Goal: Task Accomplishment & Management: Complete application form

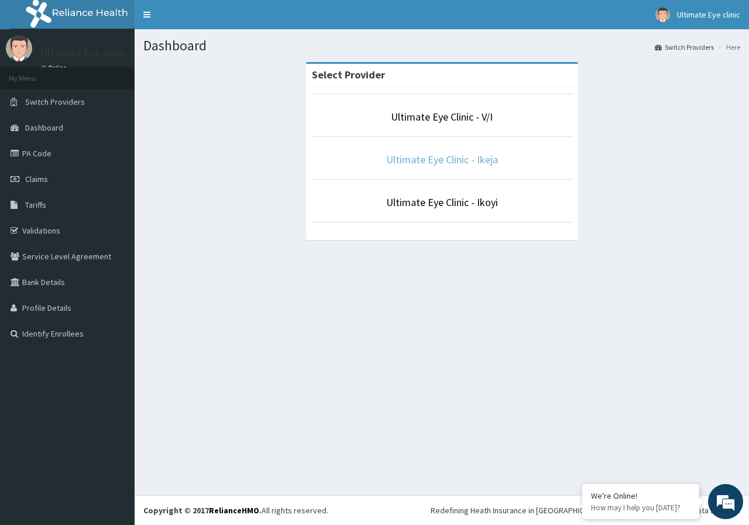
click at [467, 164] on link "Ultimate Eye Clinic - Ikeja" at bounding box center [442, 159] width 112 height 13
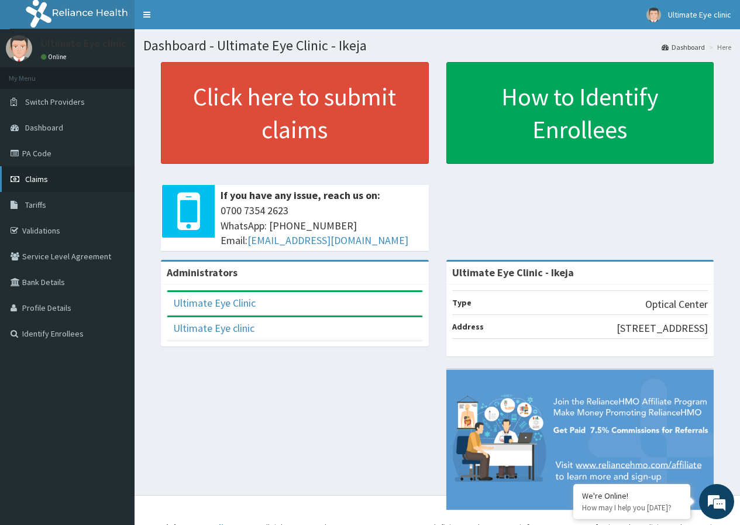
click at [58, 181] on link "Claims" at bounding box center [67, 179] width 135 height 26
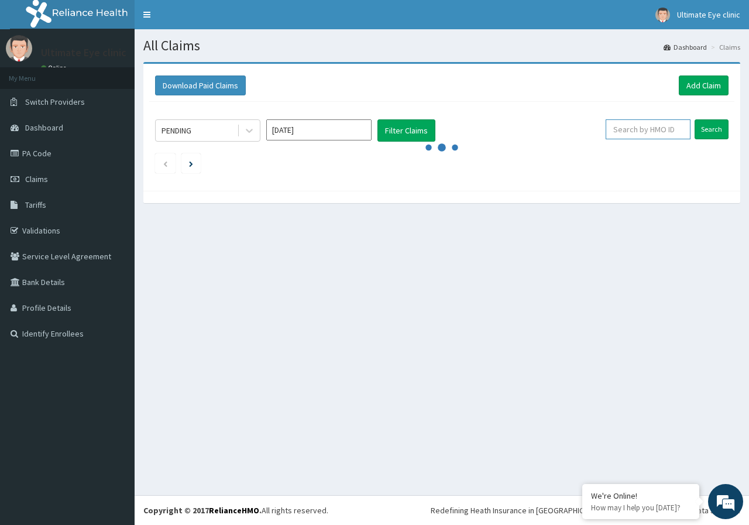
click at [636, 126] on input "text" at bounding box center [647, 129] width 85 height 20
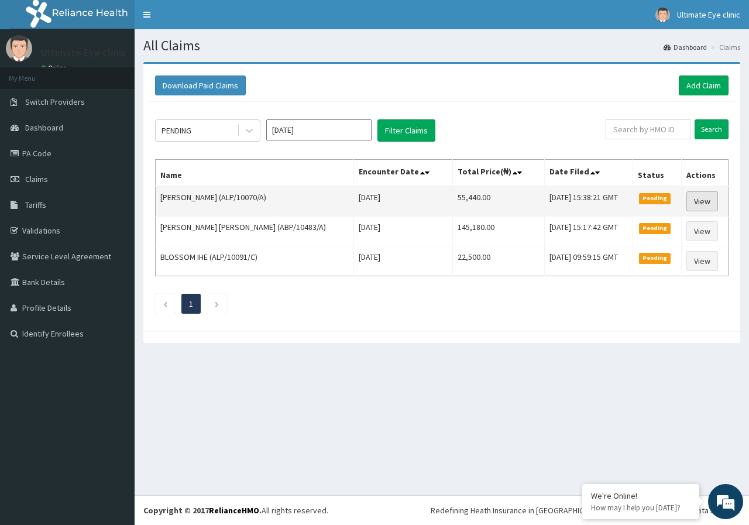
click at [708, 203] on link "View" at bounding box center [702, 201] width 32 height 20
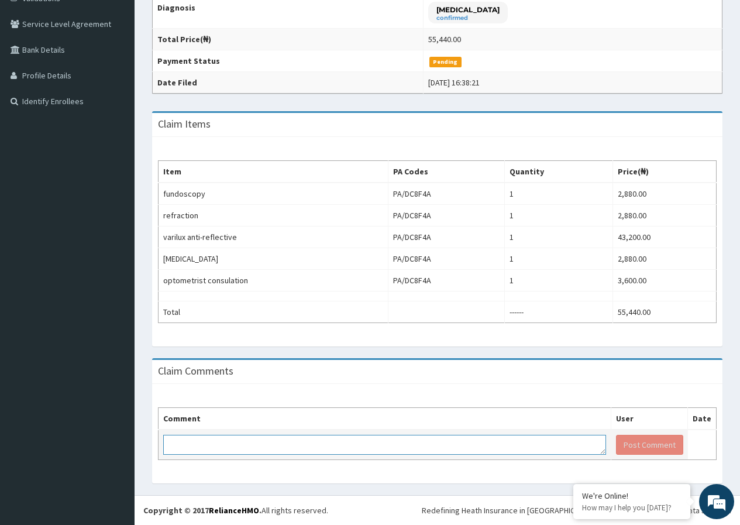
click at [211, 438] on textarea at bounding box center [384, 445] width 443 height 20
click at [245, 444] on textarea "KINDLY NOTE THAT 30000 WAS APPROVED FOR LENS" at bounding box center [384, 445] width 443 height 20
click at [245, 442] on textarea "KINDLY NOTE THAT 30000 WAS APPROVED FOR LENS" at bounding box center [384, 445] width 443 height 20
click at [247, 442] on textarea "KINDLY NOTE THAT 30000 WAS APPROVED FOR LENS" at bounding box center [384, 445] width 443 height 20
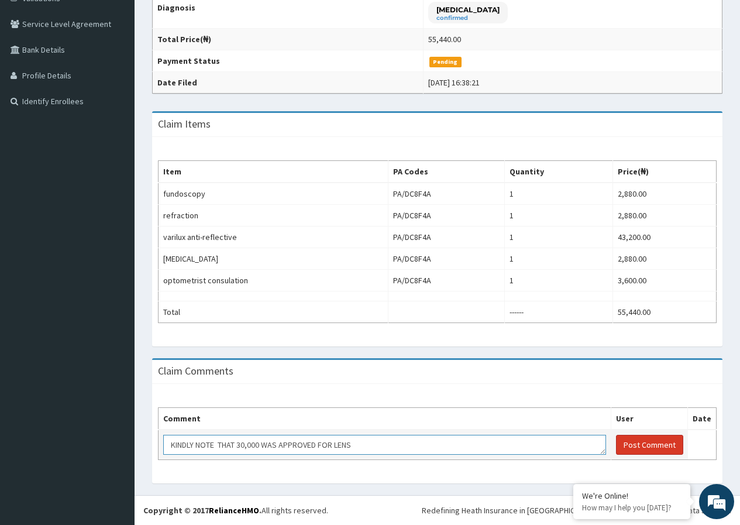
type textarea "KINDLY NOTE THAT 30,000 WAS APPROVED FOR LENS"
click at [641, 445] on button "Post Comment" at bounding box center [649, 445] width 67 height 20
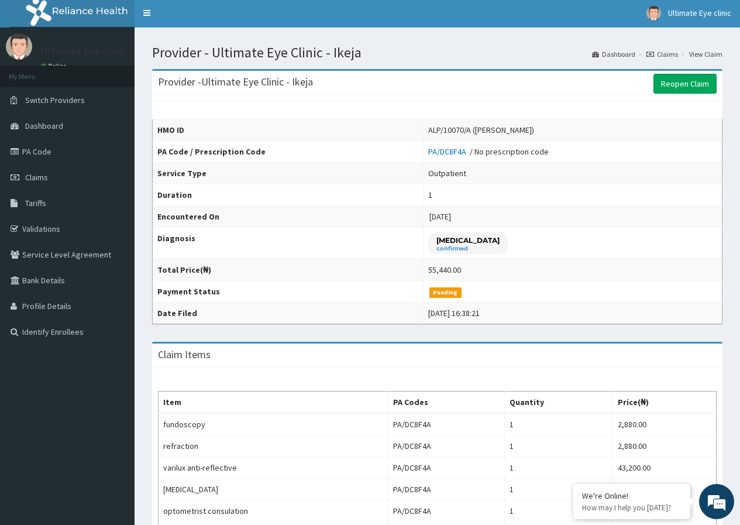
scroll to position [0, 0]
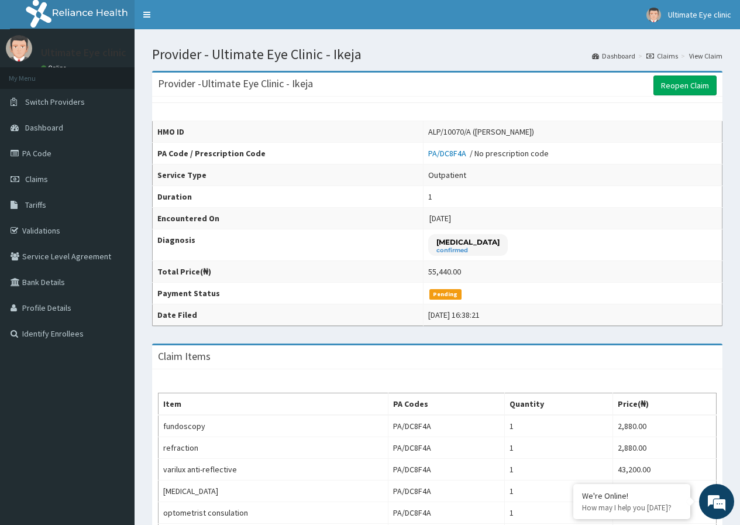
click at [666, 57] on link "Claims" at bounding box center [662, 56] width 32 height 10
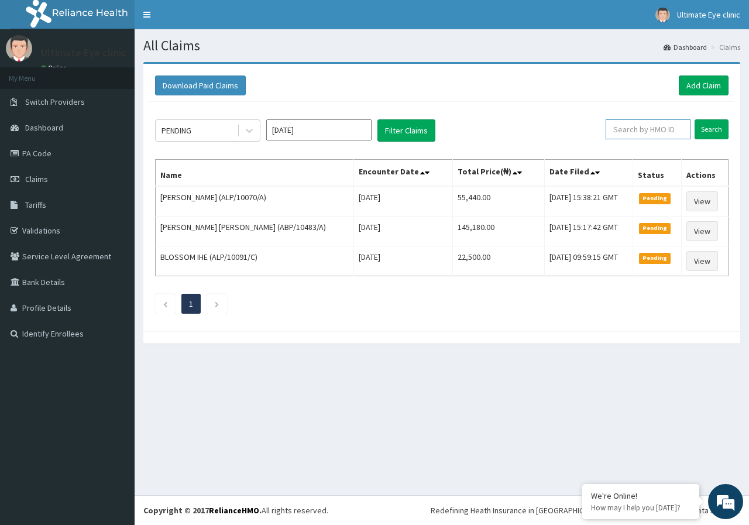
click at [636, 132] on input "text" at bounding box center [647, 129] width 85 height 20
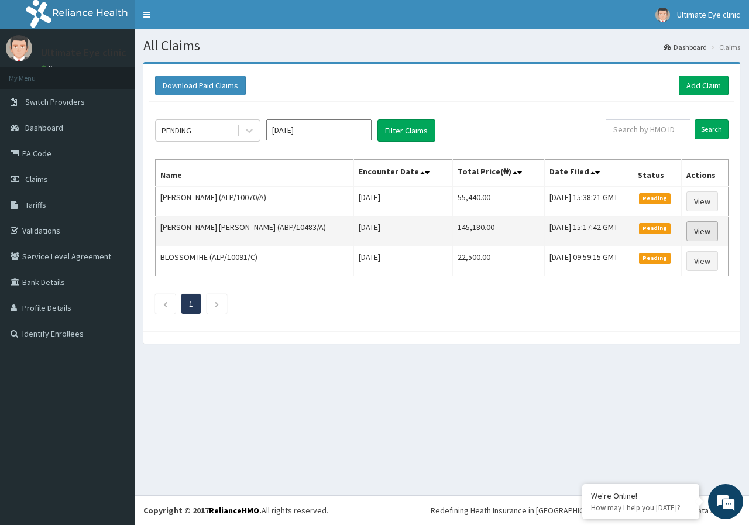
click at [700, 239] on link "View" at bounding box center [702, 231] width 32 height 20
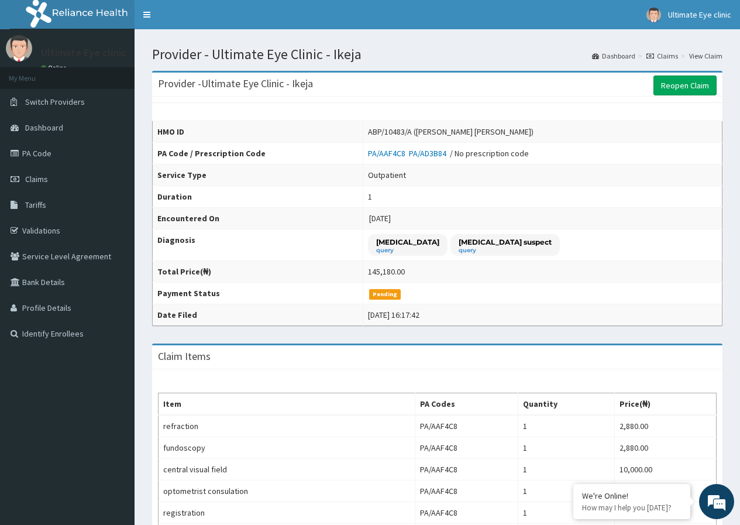
click at [677, 58] on link "Claims" at bounding box center [662, 56] width 32 height 10
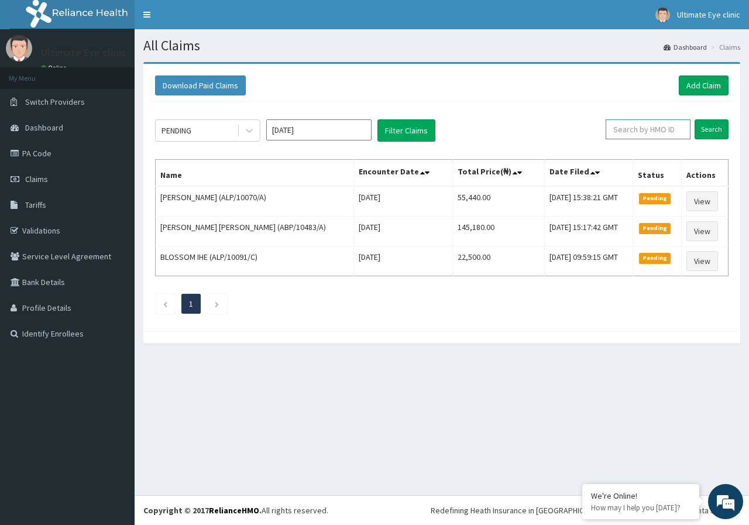
click at [640, 123] on input "text" at bounding box center [647, 129] width 85 height 20
type input "ARM/10138/B"
click at [694, 119] on input "Search" at bounding box center [711, 129] width 34 height 20
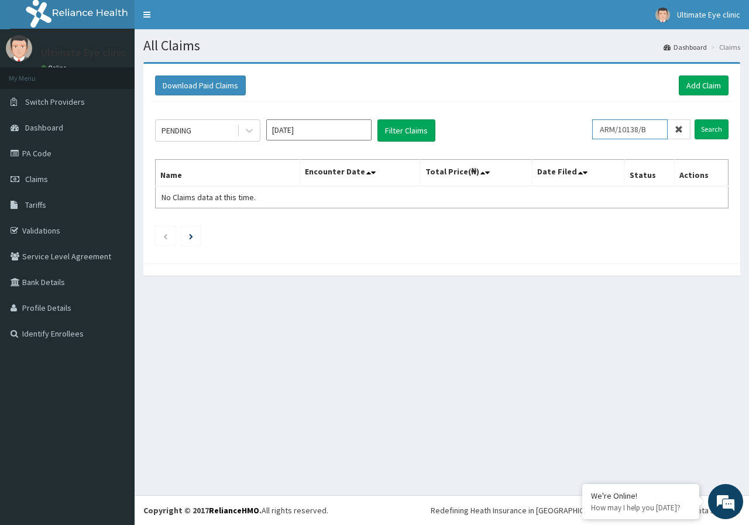
click at [694, 119] on input "Search" at bounding box center [711, 129] width 34 height 20
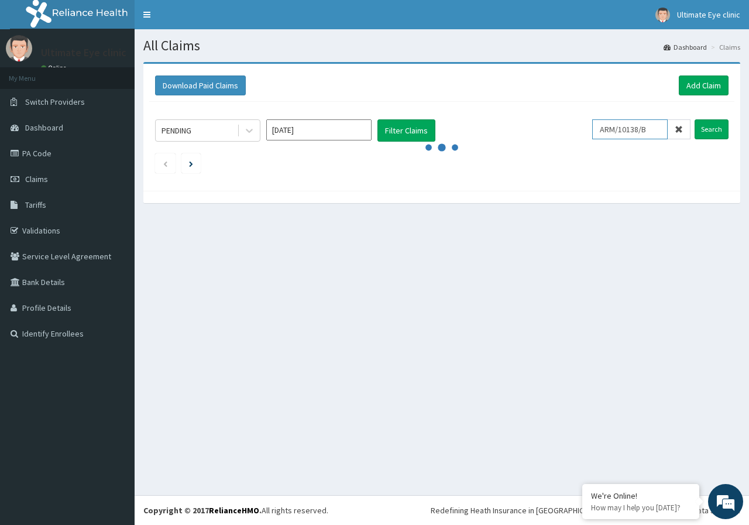
click at [694, 119] on input "Search" at bounding box center [711, 129] width 34 height 20
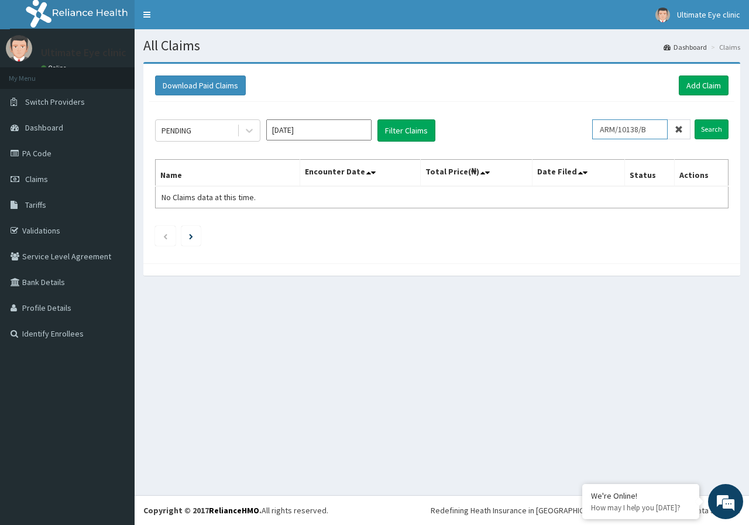
drag, startPoint x: 657, startPoint y: 130, endPoint x: 602, endPoint y: 130, distance: 55.0
click at [602, 130] on input "ARM/10138/B" at bounding box center [629, 129] width 75 height 20
type input "ARM/10138/B"
click at [694, 119] on input "Search" at bounding box center [711, 129] width 34 height 20
click at [90, 183] on link "Claims" at bounding box center [67, 179] width 135 height 26
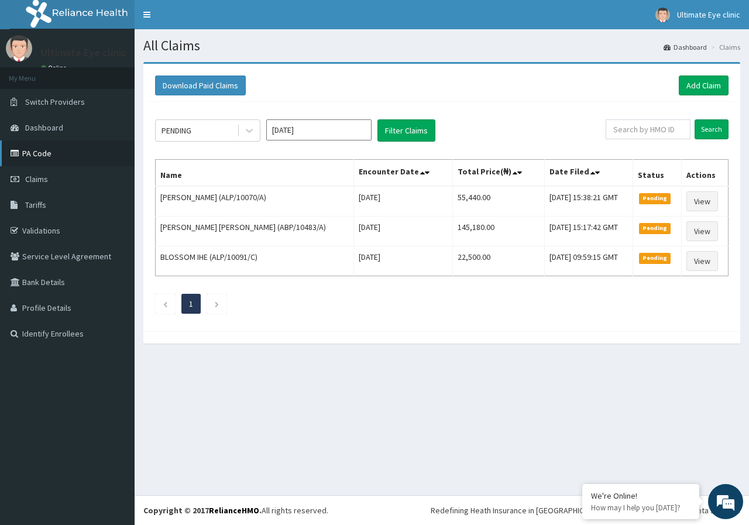
click at [84, 152] on link "PA Code" at bounding box center [67, 153] width 135 height 26
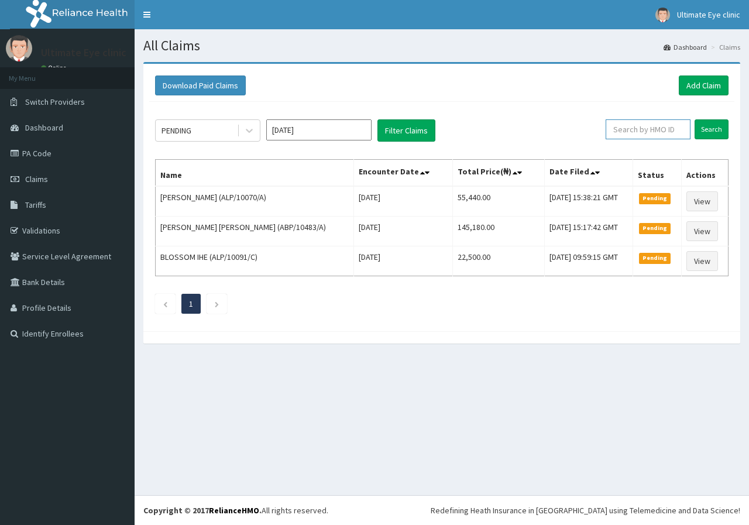
click at [637, 132] on input "text" at bounding box center [647, 129] width 85 height 20
paste input "arm/10138/b"
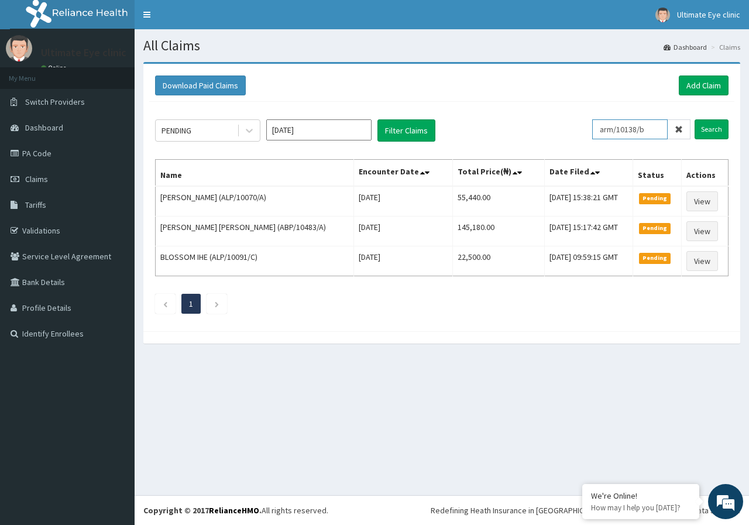
scroll to position [0, 5]
click at [694, 119] on input "Search" at bounding box center [711, 129] width 34 height 20
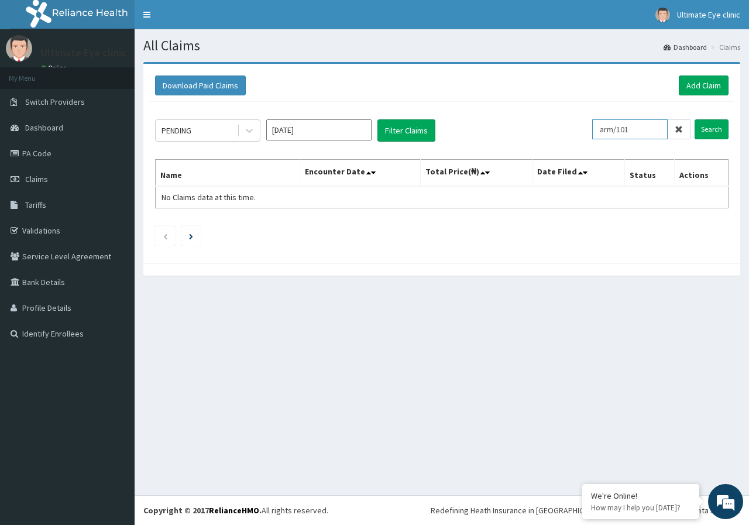
scroll to position [0, 0]
type input "a"
type input "PFN/10125/B"
click at [694, 119] on input "Search" at bounding box center [711, 129] width 34 height 20
drag, startPoint x: 660, startPoint y: 125, endPoint x: 590, endPoint y: 139, distance: 72.2
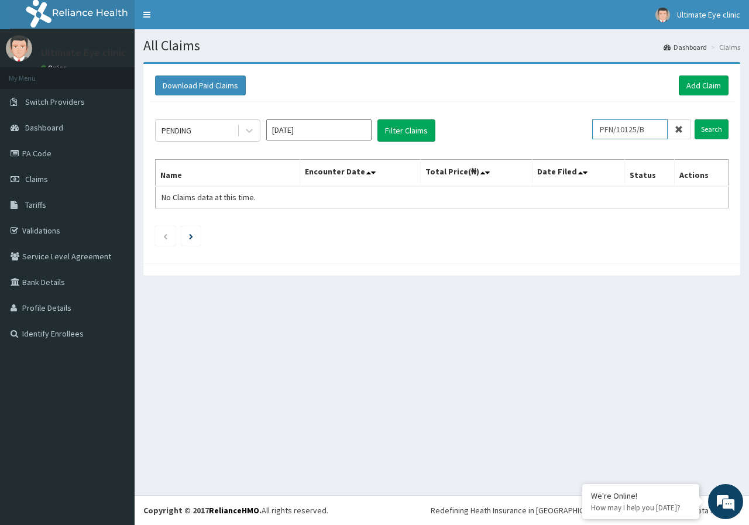
click at [590, 139] on div "PENDING Sep 2025 Filter Claims PFN/10125/B Search" at bounding box center [441, 130] width 573 height 22
click at [713, 88] on link "Add Claim" at bounding box center [704, 85] width 50 height 20
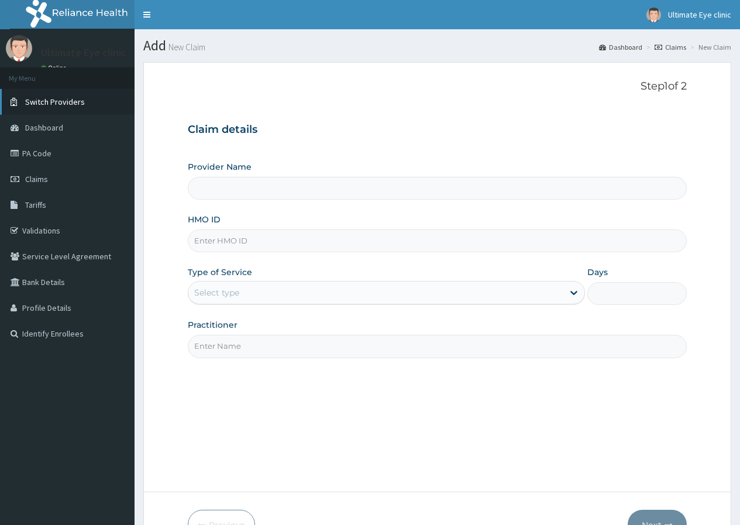
click at [66, 99] on span "Switch Providers" at bounding box center [55, 102] width 60 height 11
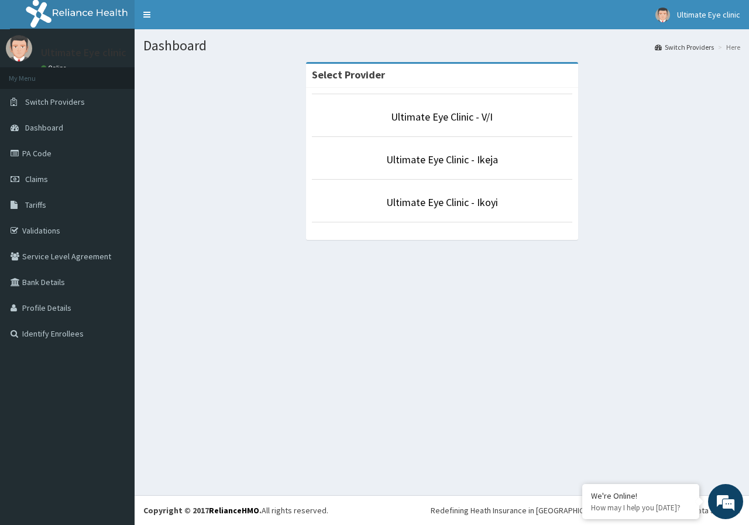
click at [452, 214] on li "Ultimate Eye Clinic - Ikoyi" at bounding box center [442, 200] width 260 height 43
click at [448, 204] on link "Ultimate Eye Clinic - Ikoyi" at bounding box center [442, 201] width 112 height 13
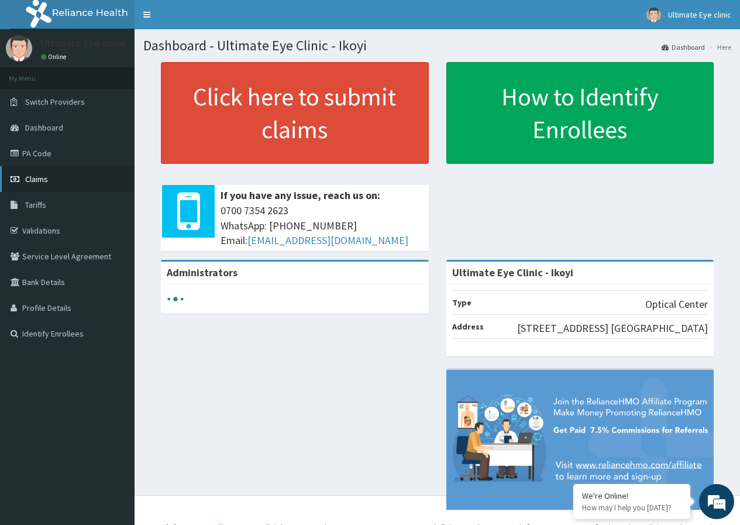
click at [82, 178] on link "Claims" at bounding box center [67, 179] width 135 height 26
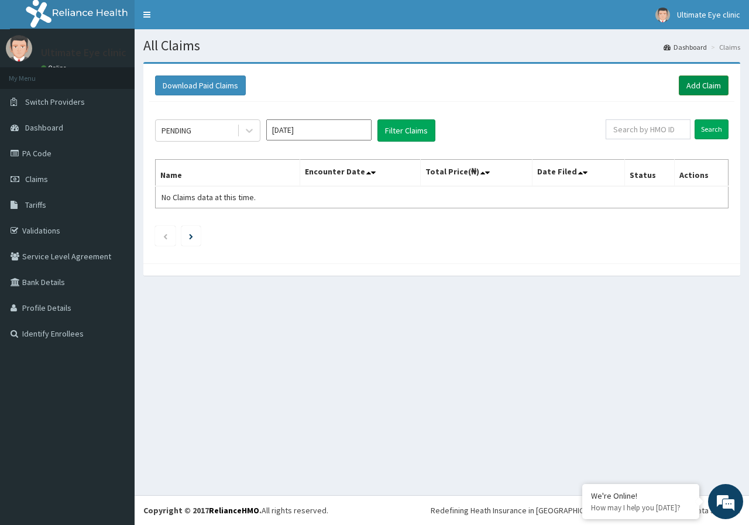
click at [698, 88] on link "Add Claim" at bounding box center [704, 85] width 50 height 20
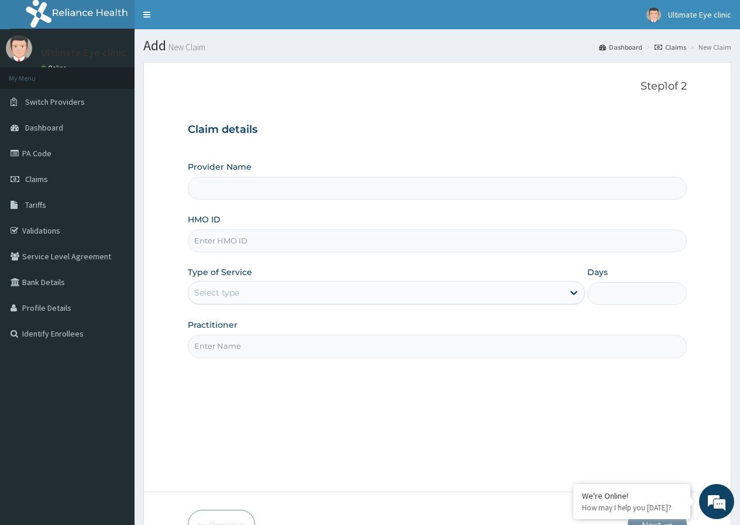
click at [261, 246] on input "HMO ID" at bounding box center [437, 240] width 499 height 23
type input "Ultimate Eye Clinic - Ikoyi"
type input "PFN/10125/B"
drag, startPoint x: 219, startPoint y: 275, endPoint x: 229, endPoint y: 291, distance: 18.9
click at [219, 276] on label "Type of Service" at bounding box center [220, 272] width 64 height 12
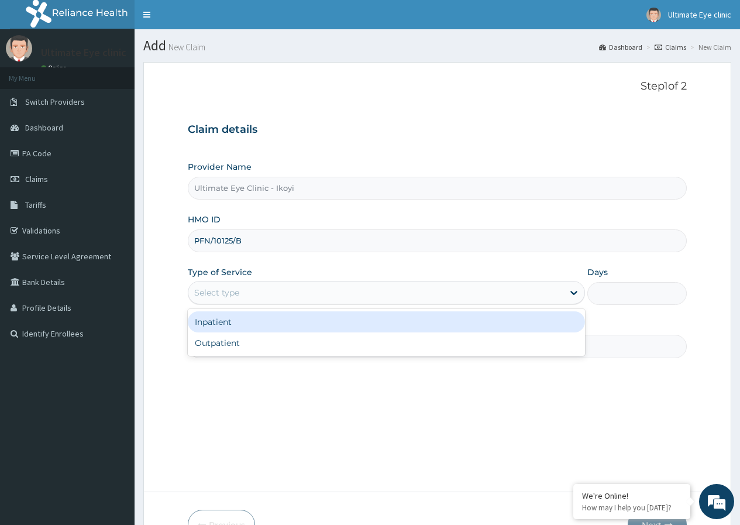
click at [230, 294] on div "Select type" at bounding box center [216, 293] width 45 height 12
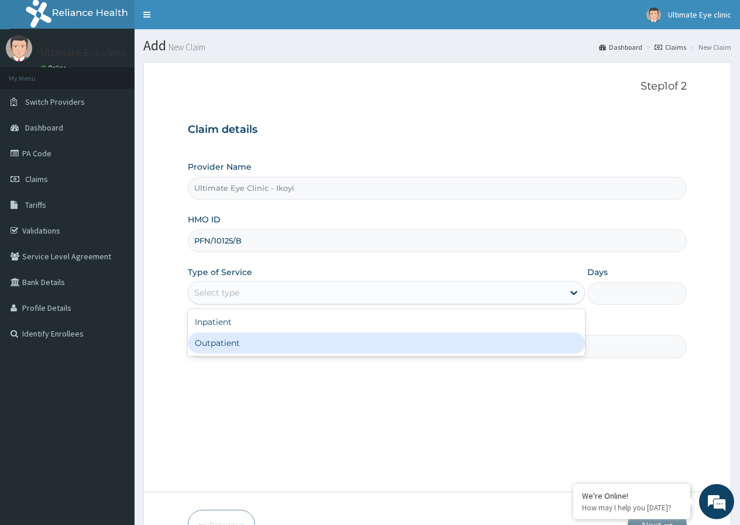
click at [230, 343] on div "Outpatient" at bounding box center [386, 342] width 397 height 21
type input "1"
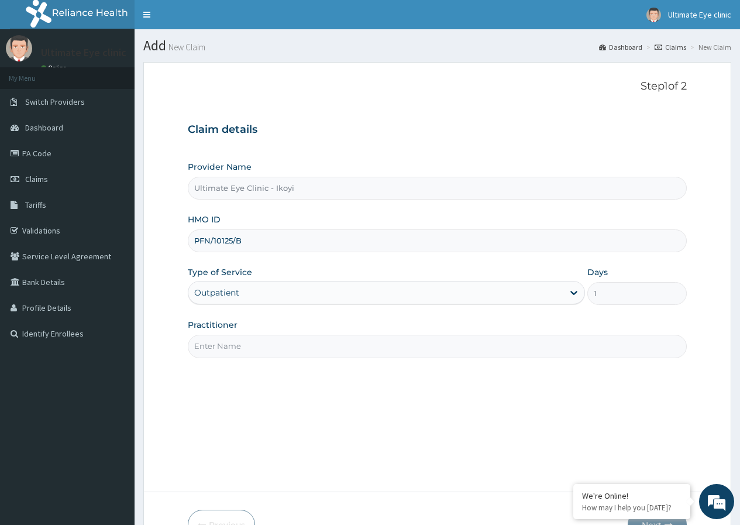
click at [230, 346] on input "Practitioner" at bounding box center [437, 346] width 499 height 23
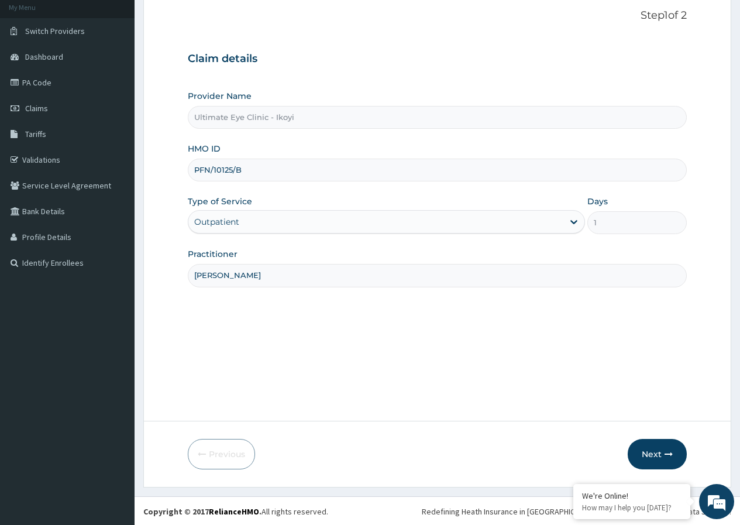
scroll to position [72, 0]
type input "[PERSON_NAME]"
click at [658, 457] on button "Next" at bounding box center [657, 453] width 59 height 30
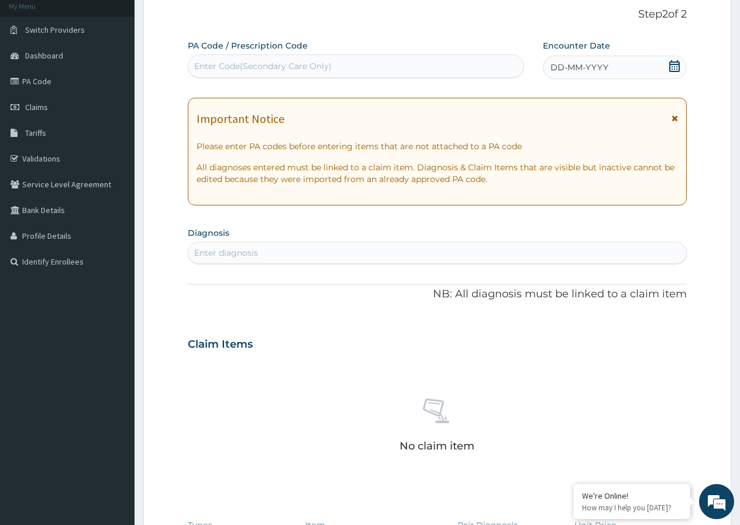
click at [383, 44] on div "PA Code / Prescription Code Enter Code(Secondary Care Only)" at bounding box center [356, 59] width 336 height 38
click at [350, 69] on div "Enter Code(Secondary Care Only)" at bounding box center [355, 66] width 335 height 19
type input "PA/98F772"
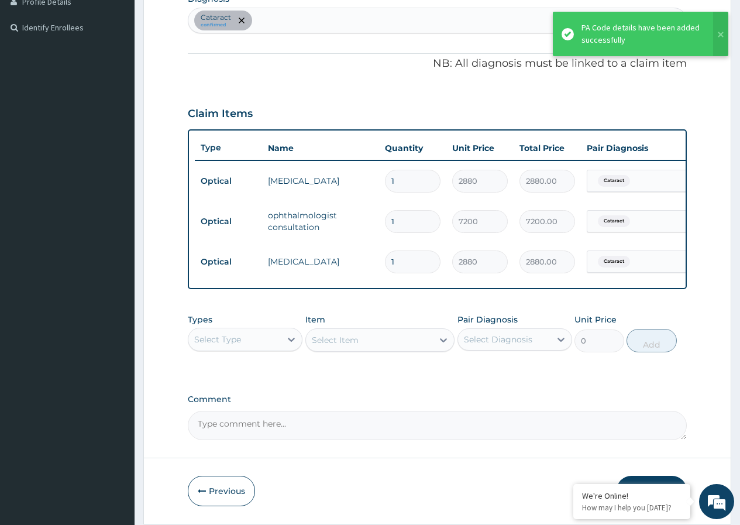
scroll to position [353, 0]
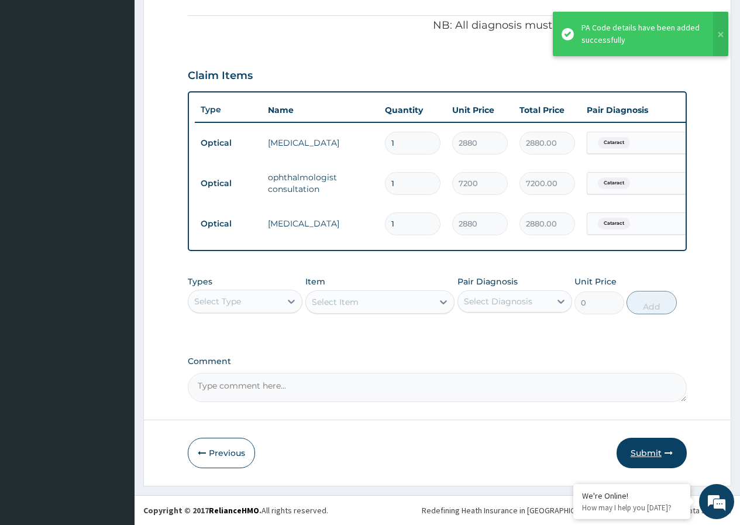
click at [659, 452] on button "Submit" at bounding box center [652, 453] width 70 height 30
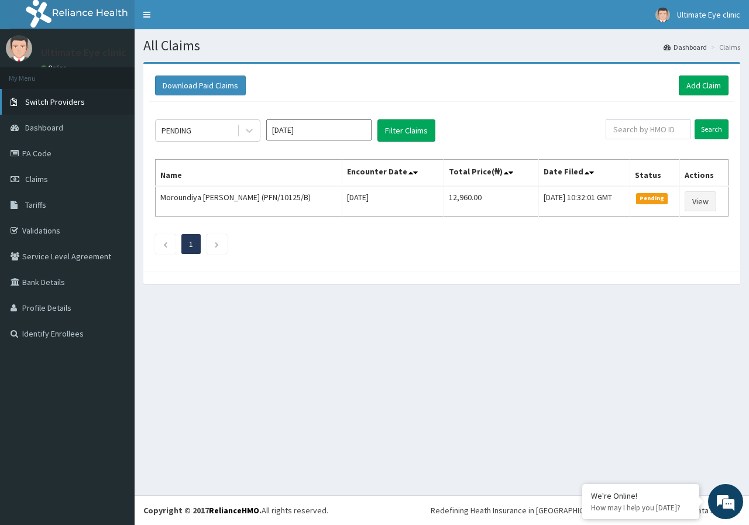
click at [69, 102] on span "Switch Providers" at bounding box center [55, 102] width 60 height 11
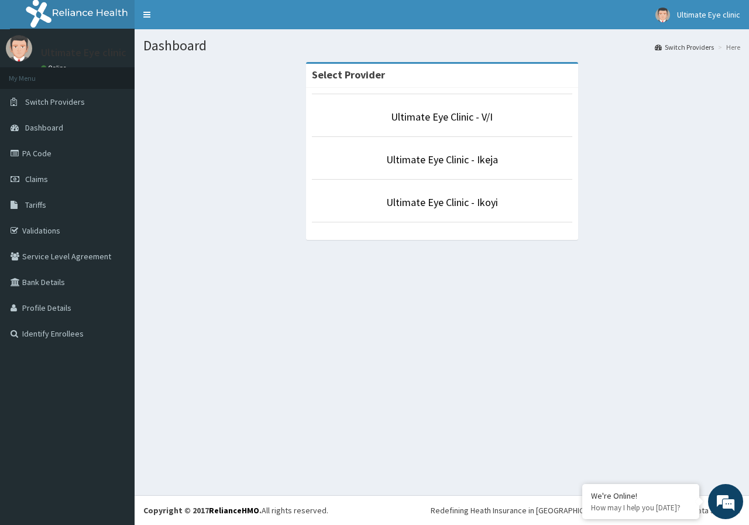
click at [477, 150] on li "Ultimate Eye Clinic - Ikeja" at bounding box center [442, 157] width 260 height 43
click at [481, 158] on link "Ultimate Eye Clinic - Ikeja" at bounding box center [442, 159] width 112 height 13
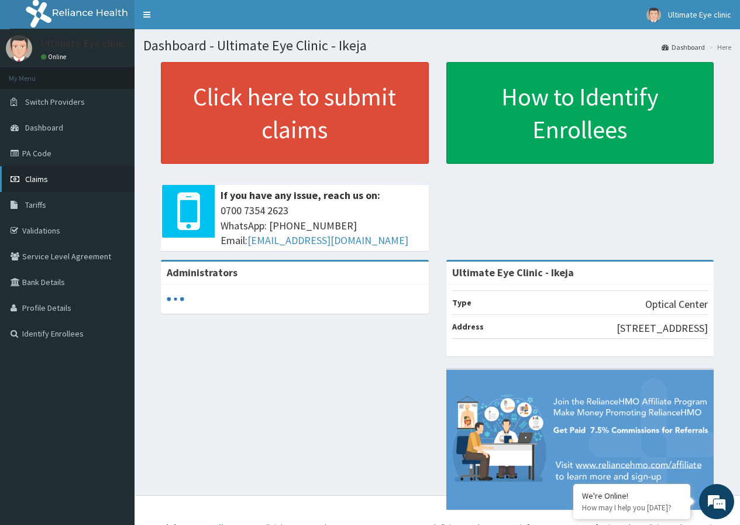
click at [62, 178] on link "Claims" at bounding box center [67, 179] width 135 height 26
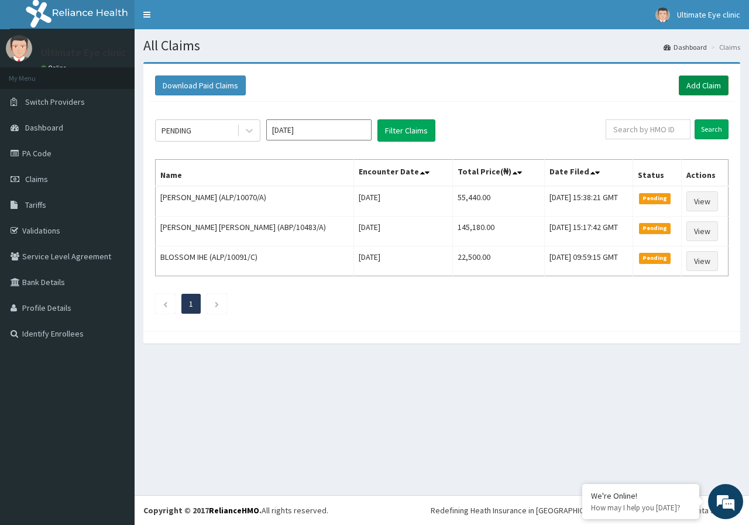
click at [698, 95] on link "Add Claim" at bounding box center [704, 85] width 50 height 20
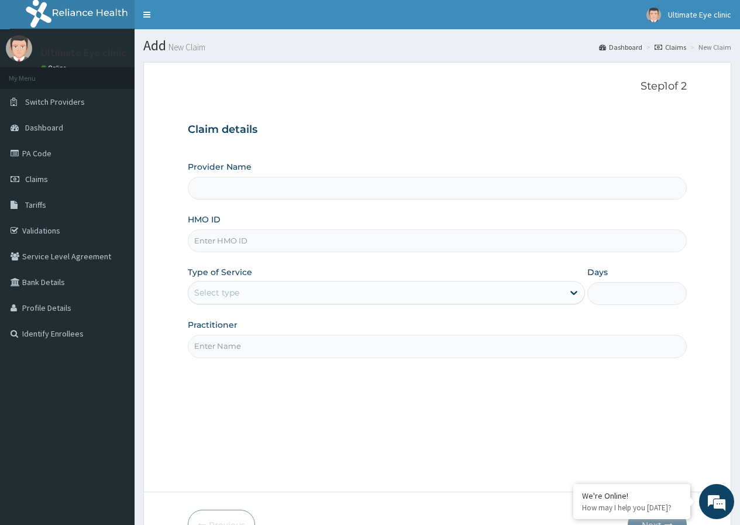
drag, startPoint x: 0, startPoint y: 0, endPoint x: 272, endPoint y: 245, distance: 365.8
click at [272, 245] on input "HMO ID" at bounding box center [437, 240] width 499 height 23
type input "Ultimate Eye Clinic - Ikeja"
click at [289, 250] on input "HMO ID" at bounding box center [437, 240] width 499 height 23
click at [493, 208] on div "Provider Name Ultimate Eye Clinic - Ikeja HMO ID Type of Service Select type Da…" at bounding box center [437, 259] width 499 height 197
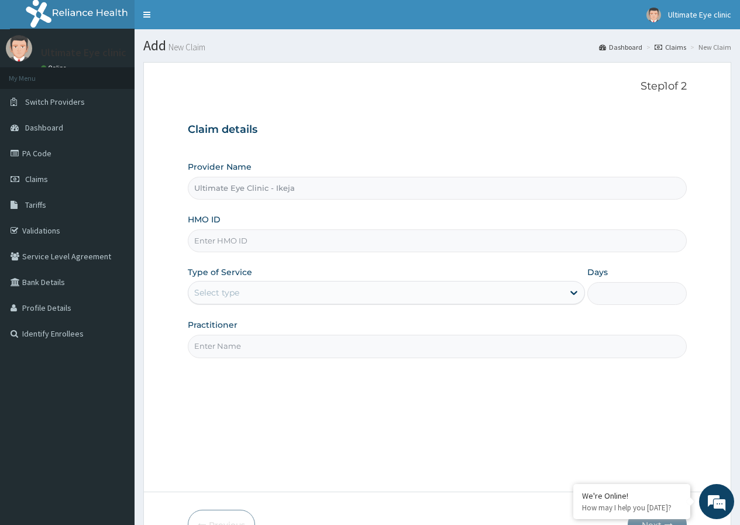
click at [224, 245] on input "HMO ID" at bounding box center [437, 240] width 499 height 23
paste input "arm/10138/b"
type input "arm/10138/b"
click at [232, 297] on div "Select type" at bounding box center [216, 293] width 45 height 12
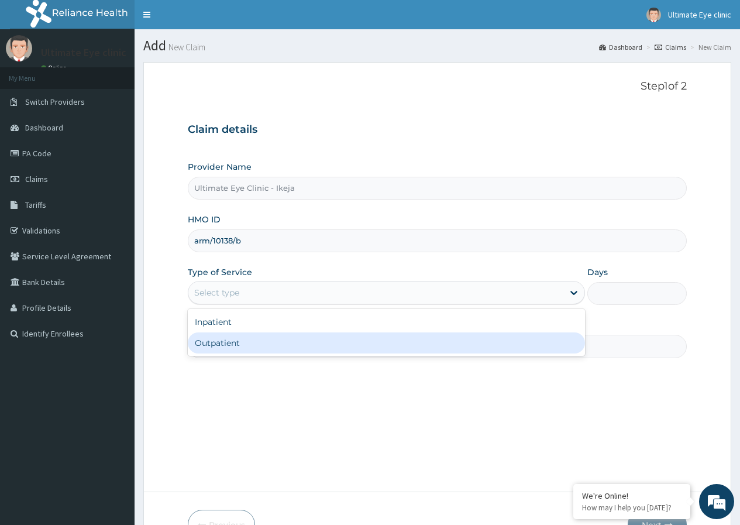
click at [219, 349] on div "Outpatient" at bounding box center [386, 342] width 397 height 21
type input "1"
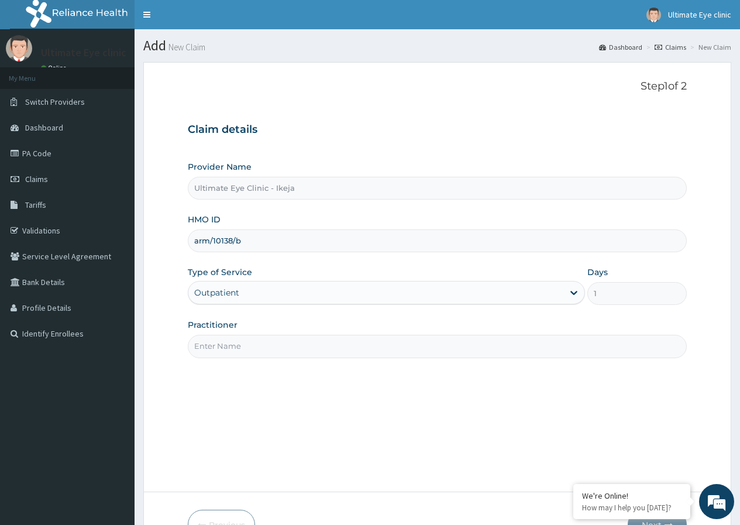
click at [219, 349] on input "Practitioner" at bounding box center [437, 346] width 499 height 23
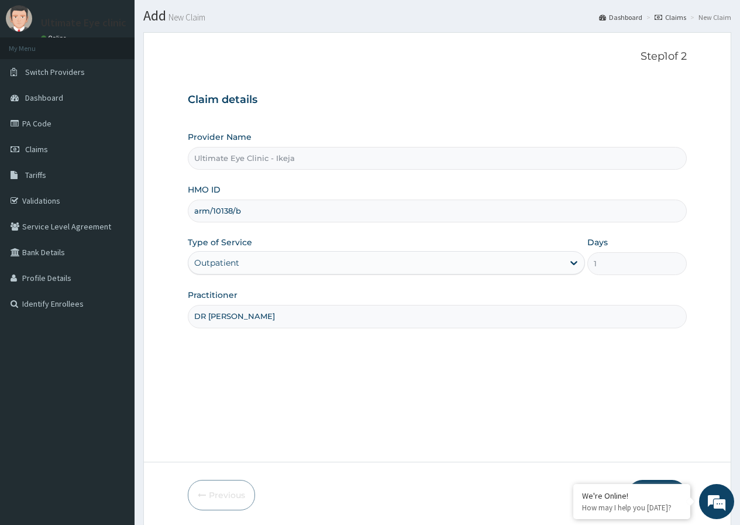
scroll to position [72, 0]
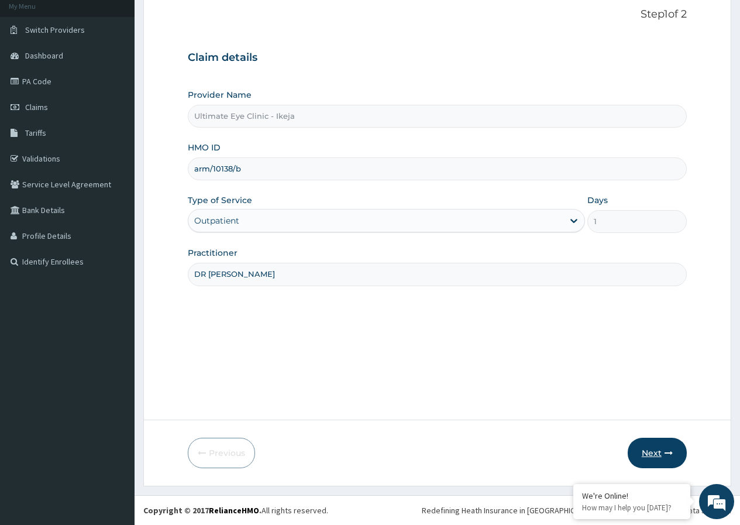
type input "DR [PERSON_NAME]"
click at [665, 452] on icon "button" at bounding box center [669, 453] width 8 height 8
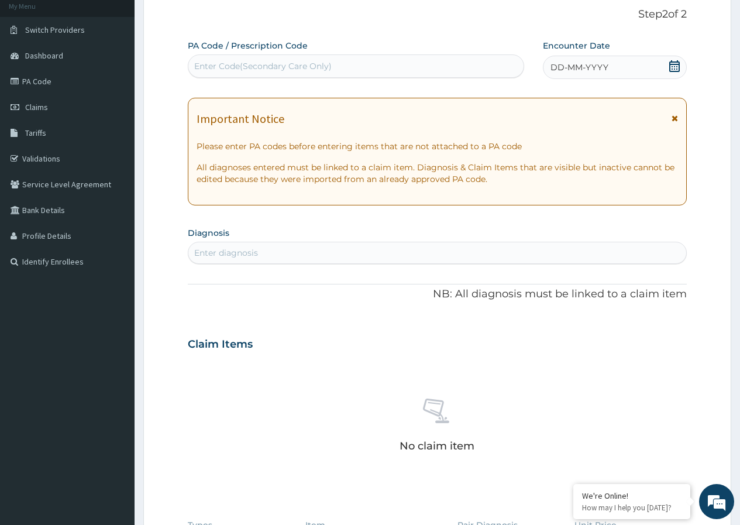
click at [419, 67] on div "Enter Code(Secondary Care Only)" at bounding box center [355, 66] width 335 height 19
type input "PA/B8D545"
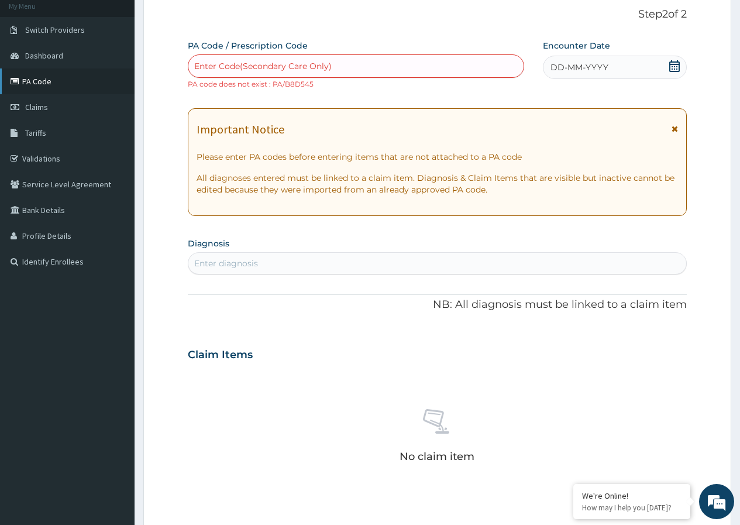
click at [63, 81] on link "PA Code" at bounding box center [67, 81] width 135 height 26
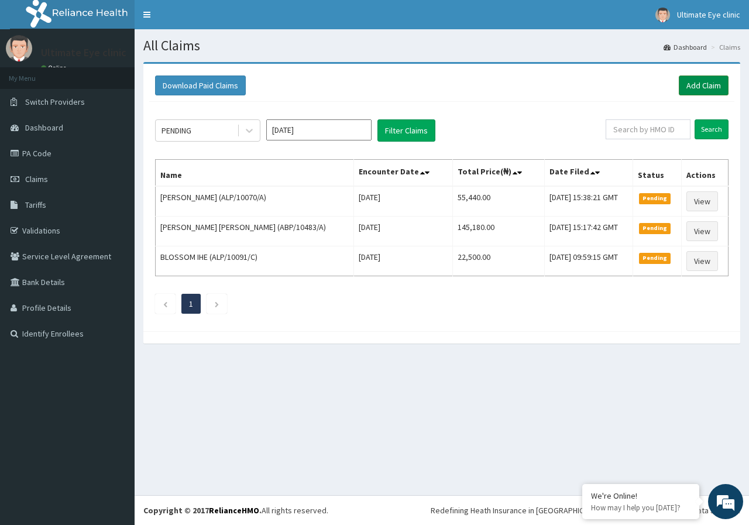
click at [698, 85] on link "Add Claim" at bounding box center [704, 85] width 50 height 20
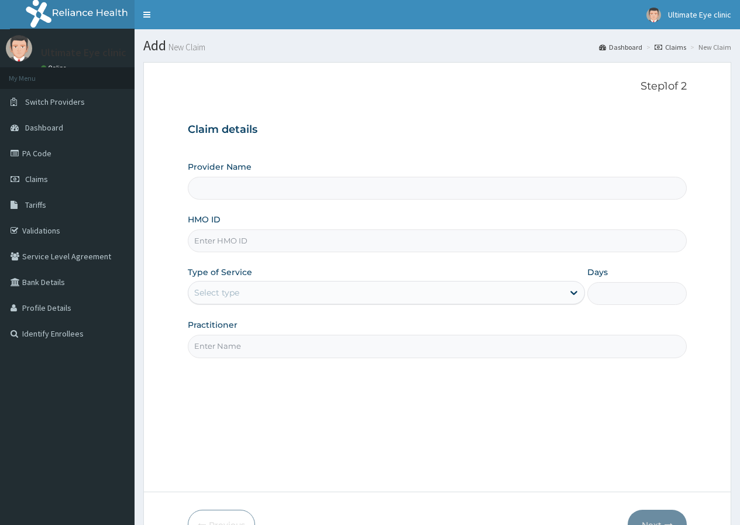
click at [238, 242] on input "HMO ID" at bounding box center [437, 240] width 499 height 23
type input "Ultimate Eye Clinic - Ikeja"
paste input "arm/10138/b"
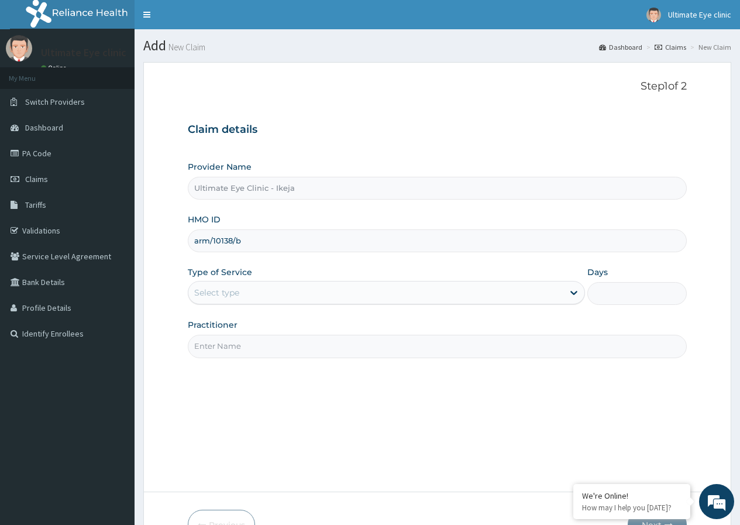
type input "arm/10138/b"
click at [226, 303] on div "Select type" at bounding box center [386, 292] width 397 height 23
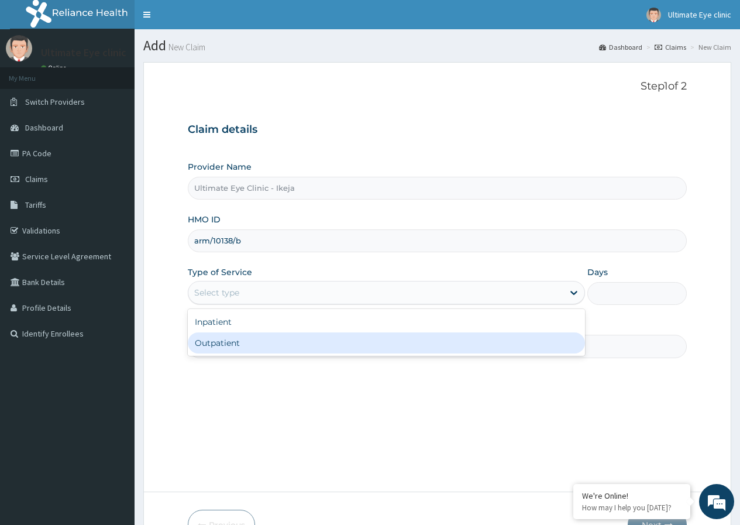
click at [233, 345] on div "Outpatient" at bounding box center [386, 342] width 397 height 21
type input "1"
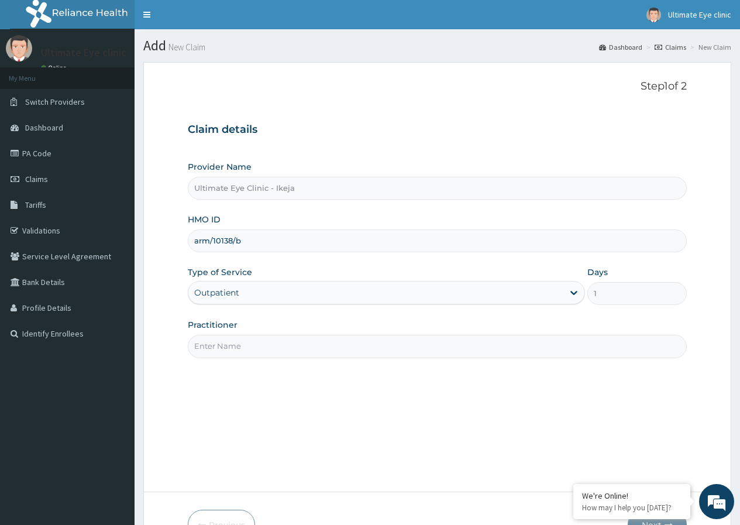
click at [233, 345] on input "Practitioner" at bounding box center [437, 346] width 499 height 23
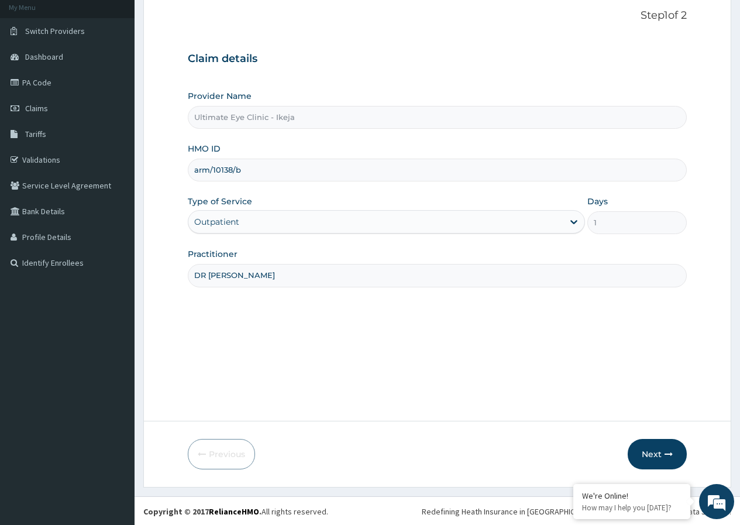
scroll to position [72, 0]
type input "DR [PERSON_NAME]"
click at [660, 446] on button "Next" at bounding box center [657, 453] width 59 height 30
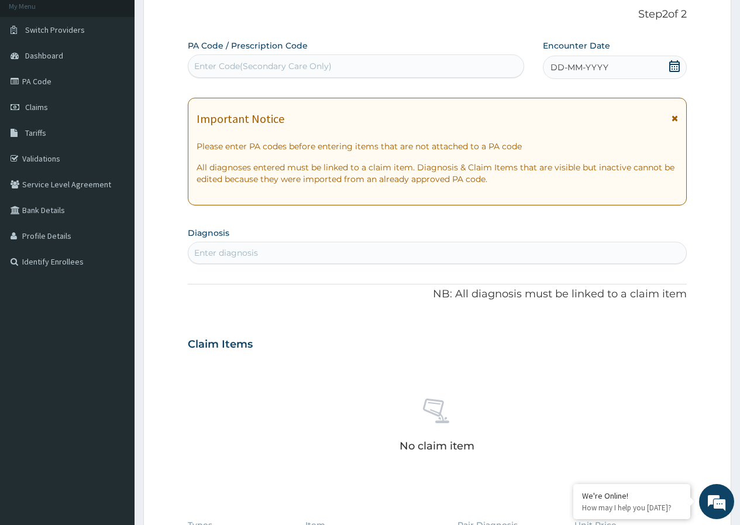
click at [253, 76] on div "Enter Code(Secondary Care Only)" at bounding box center [356, 65] width 336 height 23
type input "PA/38D545"
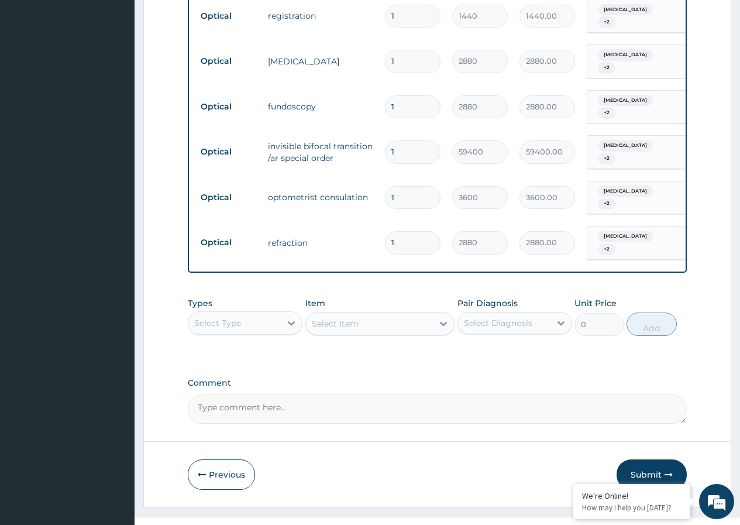
scroll to position [514, 0]
click at [304, 394] on textarea "Comment" at bounding box center [437, 408] width 499 height 29
click at [293, 394] on textarea "KINDLY NOTE THAT 40000 WAS APPROVED FOR LENS" at bounding box center [437, 408] width 499 height 29
click at [434, 394] on textarea "KINDLY NOTE THAT 40,000 WAS APPROVED FOR LENS" at bounding box center [437, 408] width 499 height 29
type textarea "KINDLY NOTE THAT 40,000 WAS APPROVED FOR LENS"
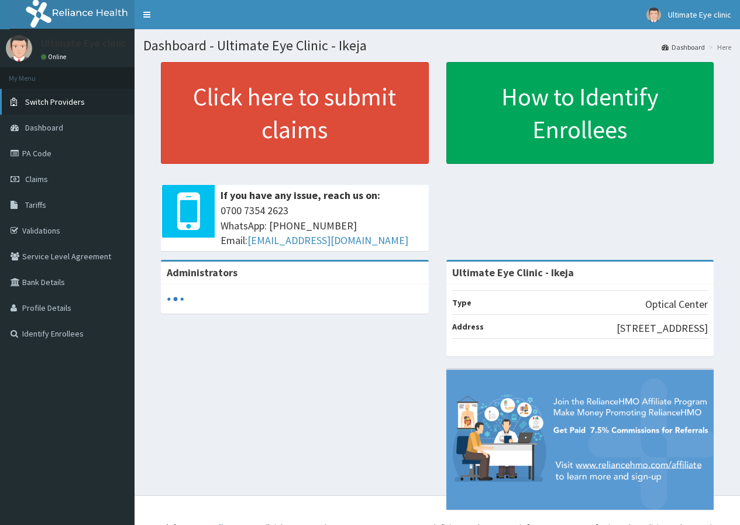
click at [63, 98] on span "Switch Providers" at bounding box center [55, 102] width 60 height 11
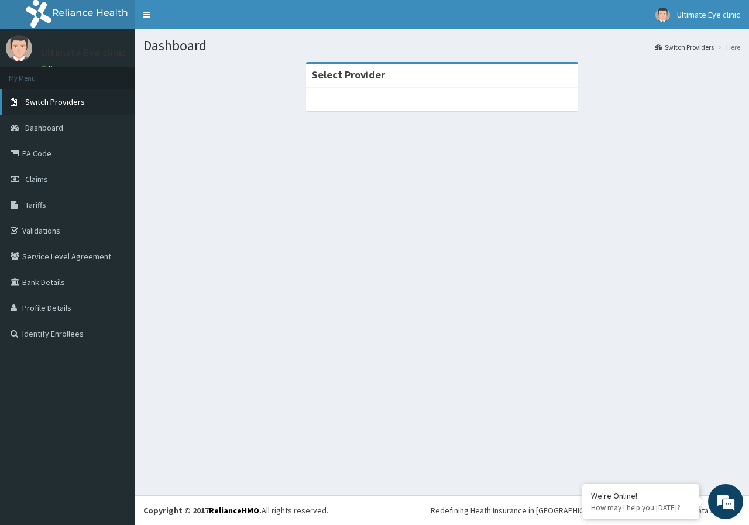
click at [62, 102] on span "Switch Providers" at bounding box center [55, 102] width 60 height 11
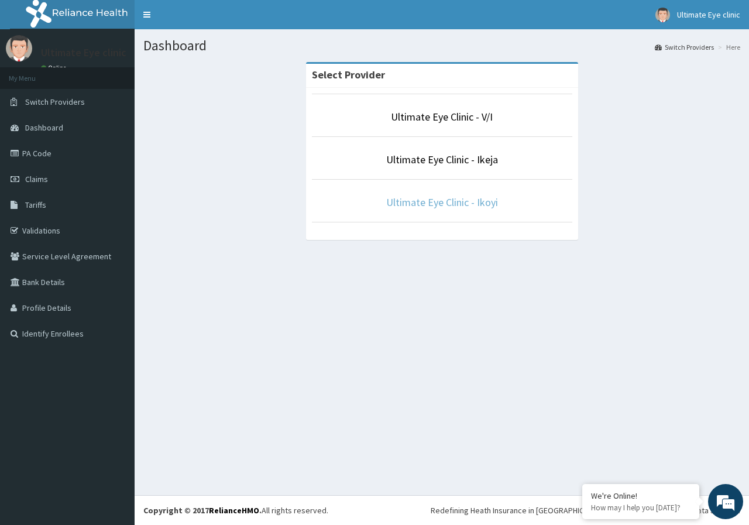
click at [410, 201] on link "Ultimate Eye Clinic - Ikoyi" at bounding box center [442, 201] width 112 height 13
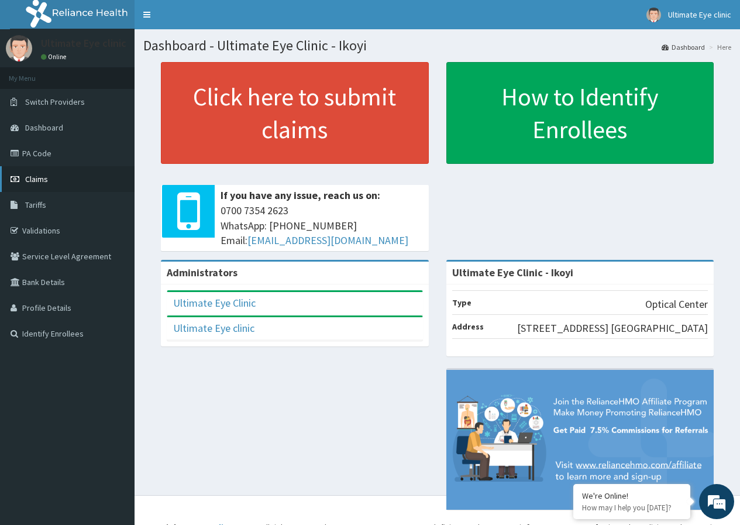
click at [53, 181] on link "Claims" at bounding box center [67, 179] width 135 height 26
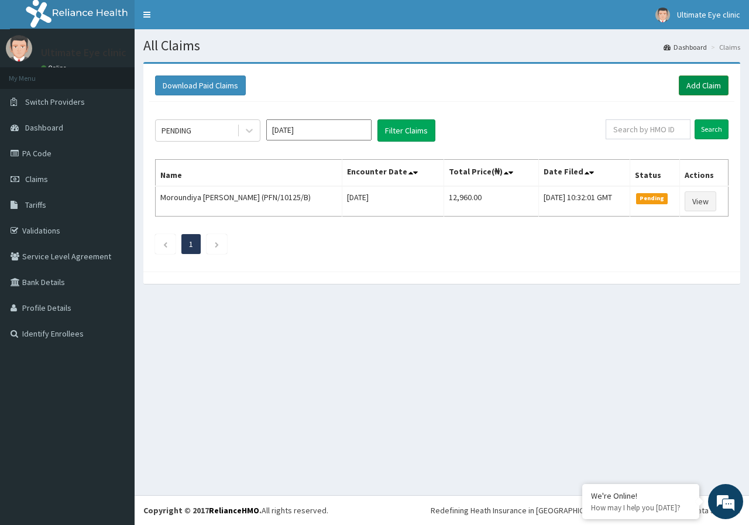
click at [703, 80] on link "Add Claim" at bounding box center [704, 85] width 50 height 20
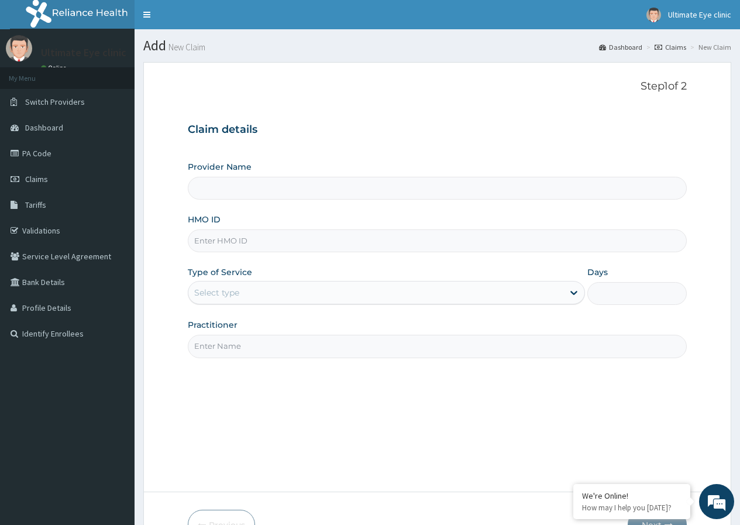
click at [320, 248] on input "HMO ID" at bounding box center [437, 240] width 499 height 23
type input "Ultimate Eye Clinic - Ikoyi"
type input "ABP/10308/A"
click at [291, 291] on div "Select type" at bounding box center [375, 292] width 375 height 19
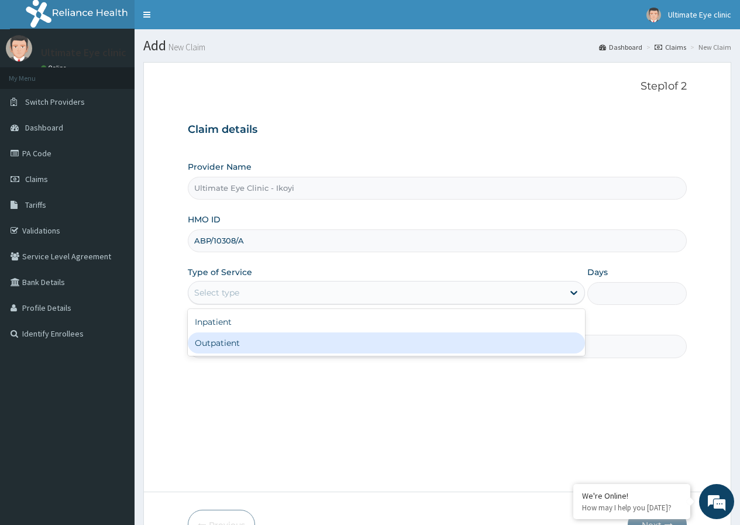
click at [253, 346] on div "Outpatient" at bounding box center [386, 342] width 397 height 21
type input "1"
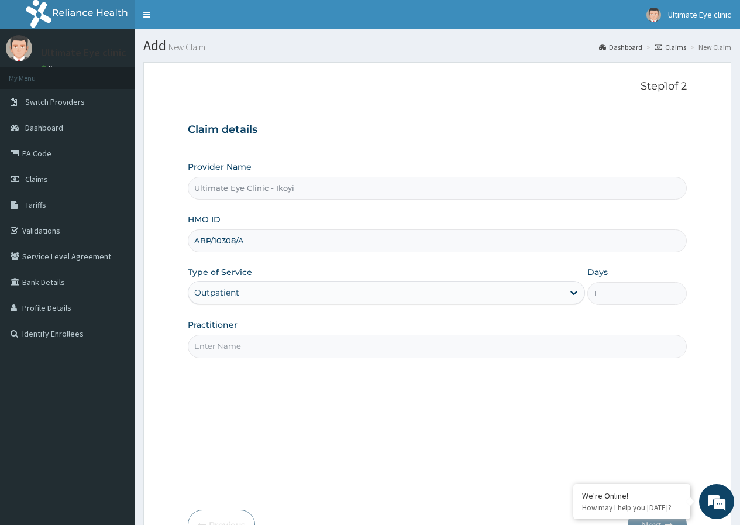
click at [252, 347] on input "Practitioner" at bounding box center [437, 346] width 499 height 23
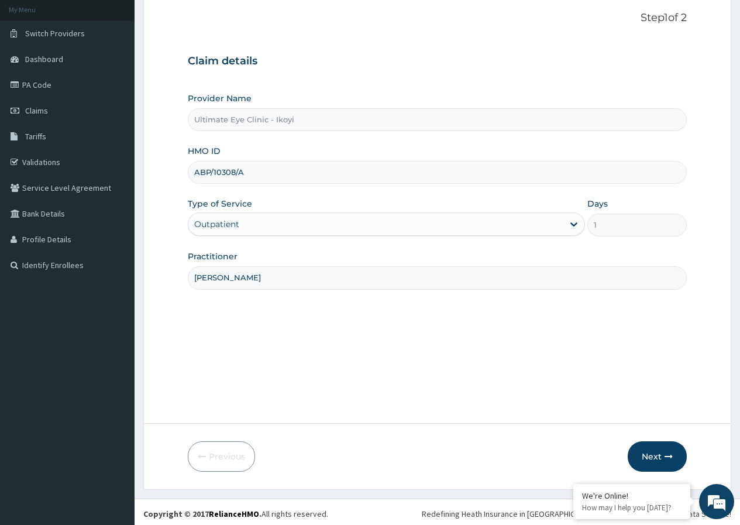
scroll to position [72, 0]
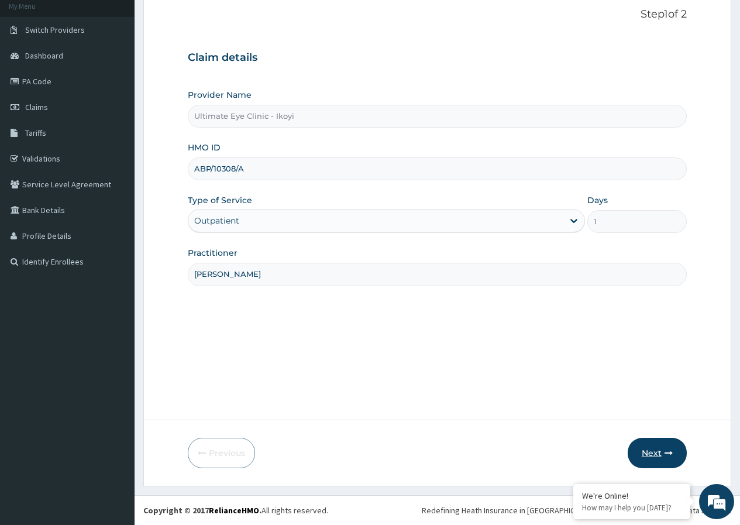
type input "DR FELIX"
click at [656, 448] on button "Next" at bounding box center [657, 453] width 59 height 30
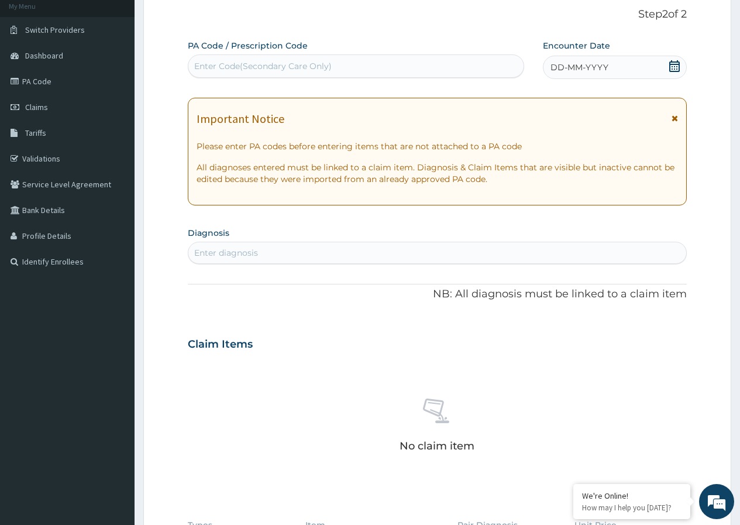
click at [350, 68] on div "Enter Code(Secondary Care Only)" at bounding box center [355, 66] width 335 height 19
type input "PA/BO7103"
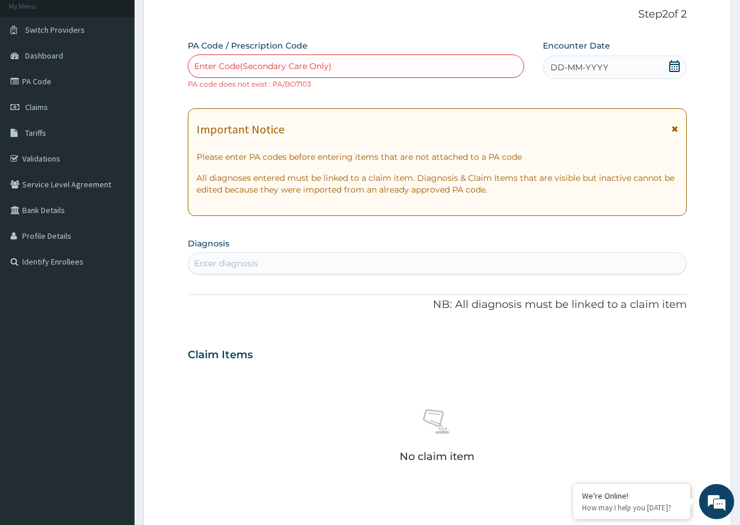
click at [329, 64] on div "Enter Code(Secondary Care Only)" at bounding box center [262, 66] width 137 height 12
type input "PA/B07103"
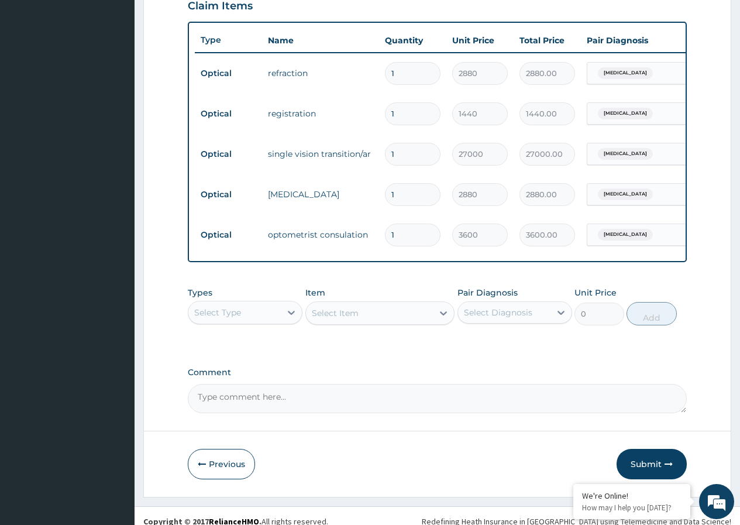
scroll to position [433, 0]
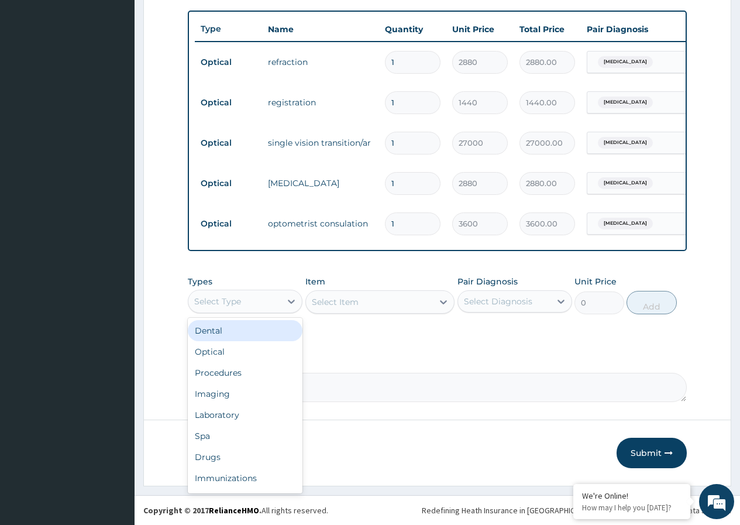
click at [240, 302] on div "Select Type" at bounding box center [217, 301] width 47 height 12
click at [226, 351] on div "Optical" at bounding box center [245, 351] width 115 height 21
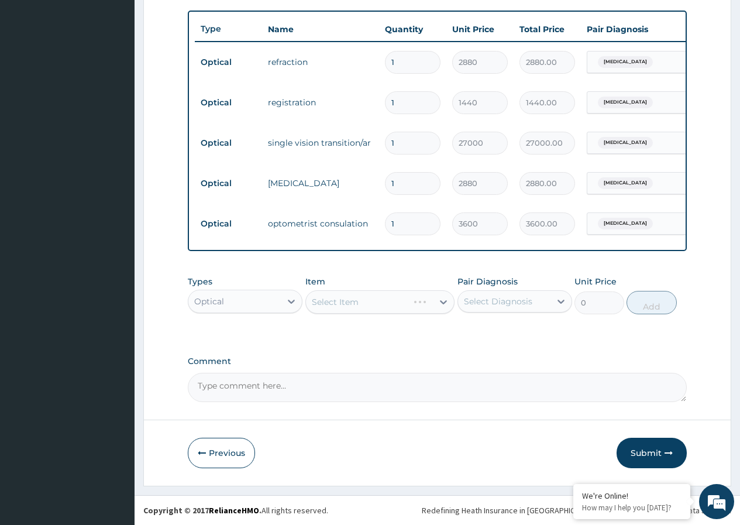
click at [328, 300] on div "Select Item" at bounding box center [380, 301] width 150 height 23
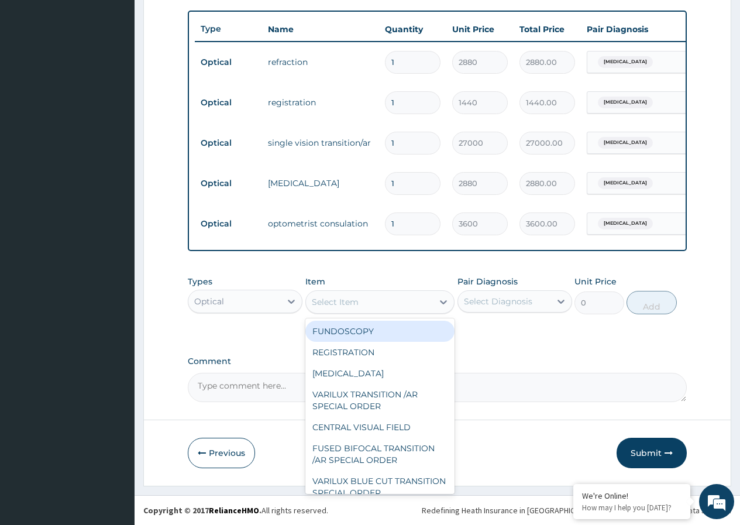
click at [414, 304] on div "Select Item" at bounding box center [370, 301] width 128 height 19
click at [366, 330] on div "FUNDOSCOPY" at bounding box center [380, 331] width 150 height 21
type input "2880"
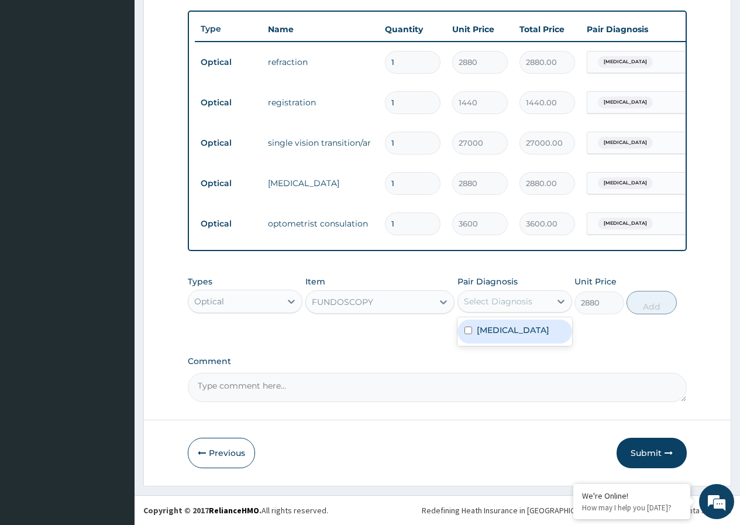
click at [497, 307] on div "Select Diagnosis" at bounding box center [498, 301] width 68 height 12
click at [473, 332] on div "Myopia" at bounding box center [514, 331] width 115 height 24
checkbox input "true"
click at [644, 306] on button "Add" at bounding box center [652, 302] width 50 height 23
type input "0"
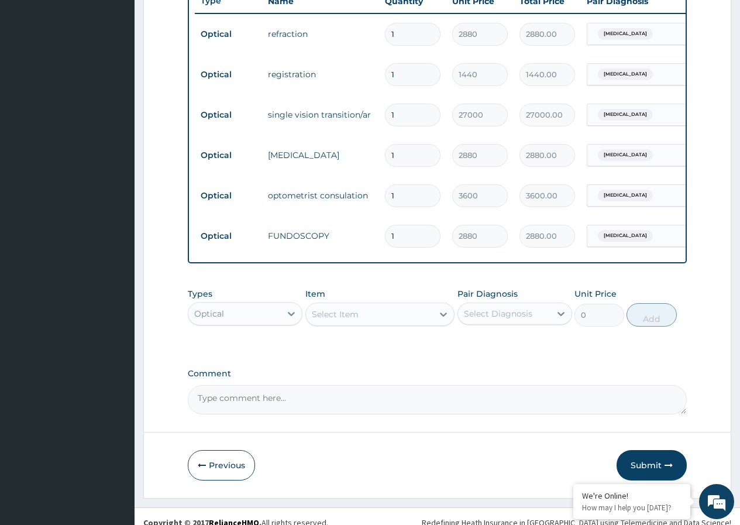
scroll to position [474, 0]
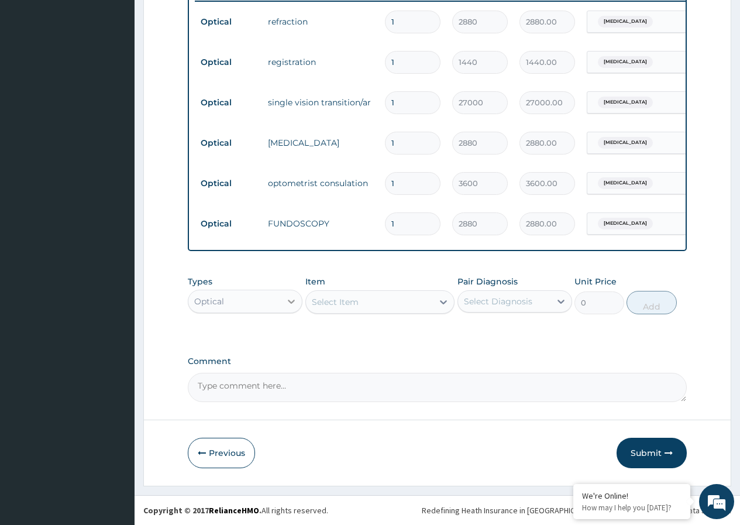
click at [293, 303] on icon at bounding box center [291, 301] width 12 height 12
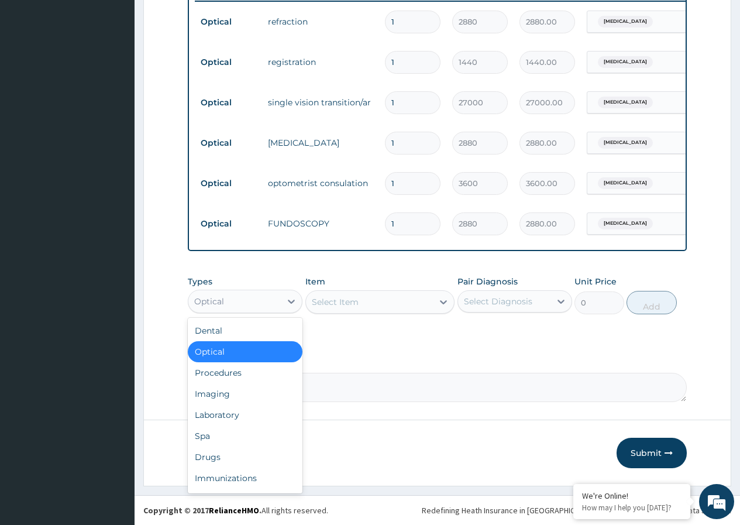
click at [368, 306] on div "Select Item" at bounding box center [370, 301] width 128 height 19
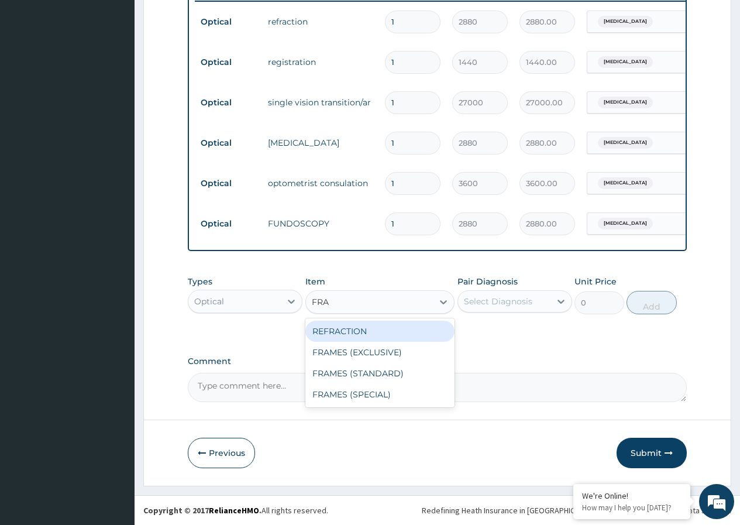
type input "FRAM"
click at [384, 332] on div "FRAMES (EXCLUSIVE)" at bounding box center [380, 331] width 150 height 21
type input "22500"
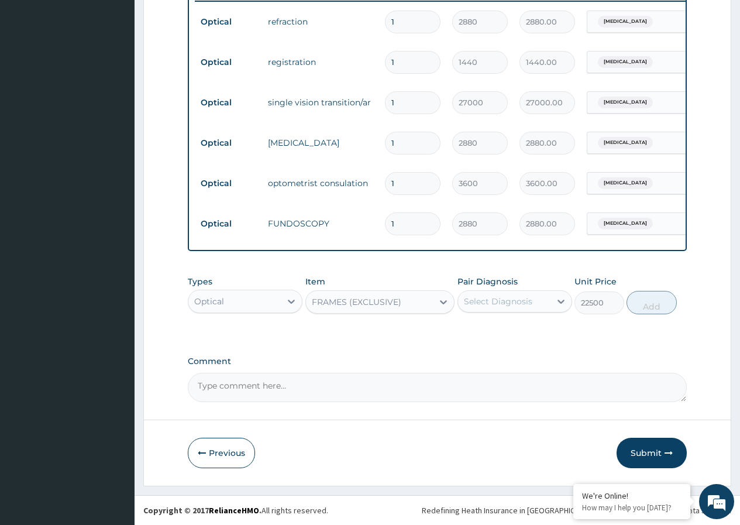
click at [402, 302] on div "FRAMES (EXCLUSIVE)" at bounding box center [370, 301] width 128 height 19
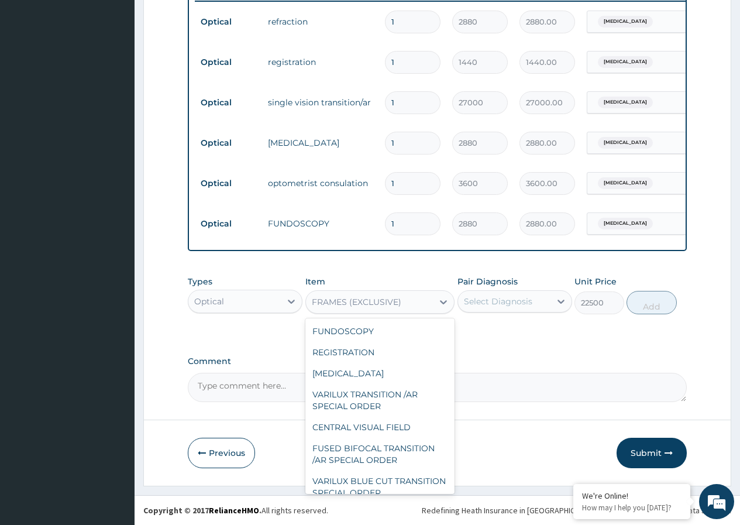
scroll to position [264, 0]
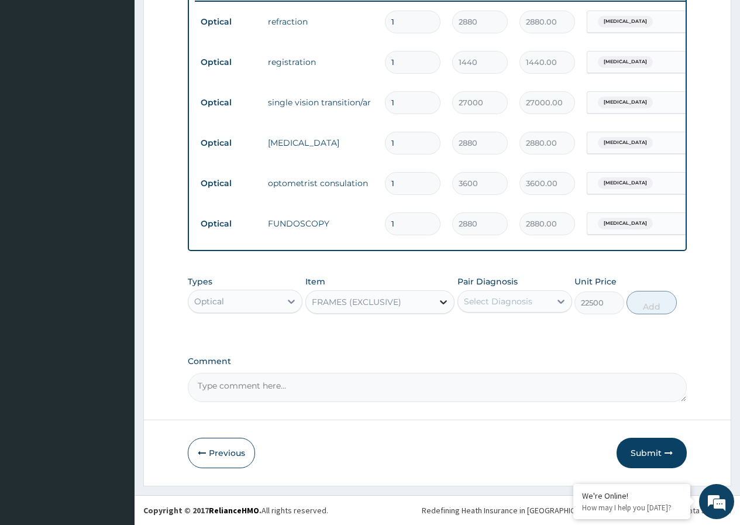
click at [443, 302] on icon at bounding box center [444, 302] width 12 height 12
click at [433, 302] on div at bounding box center [443, 301] width 21 height 21
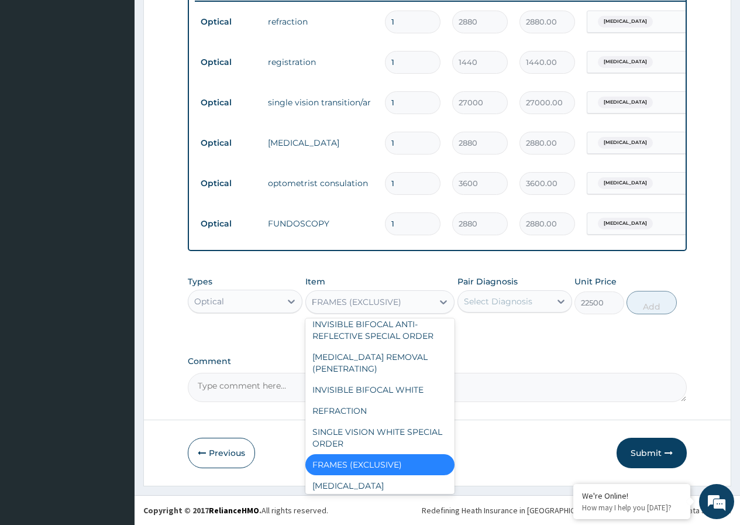
scroll to position [243, 0]
type input "FR"
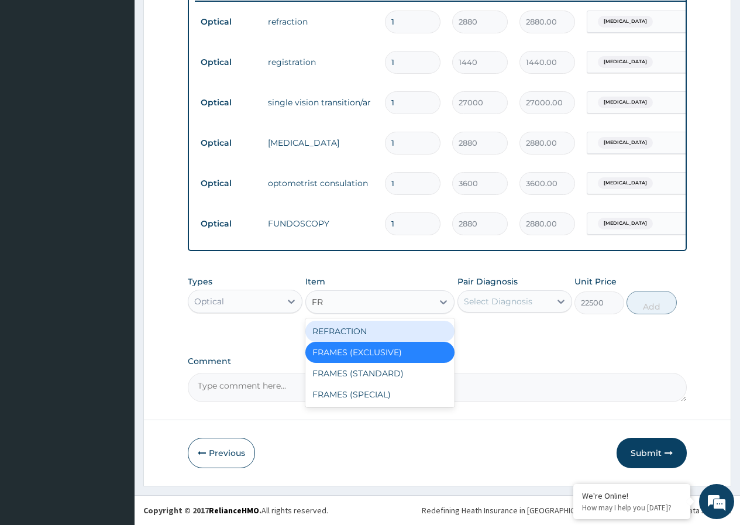
scroll to position [0, 0]
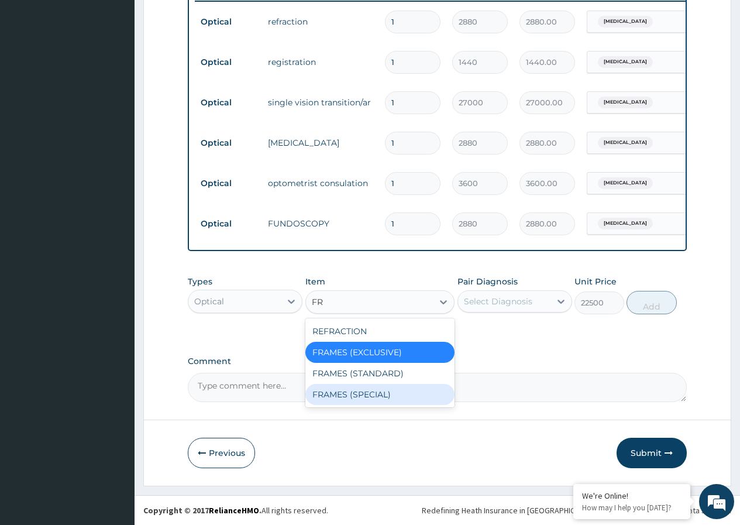
click at [340, 394] on div "FRAMES (SPECIAL)" at bounding box center [380, 394] width 150 height 21
type input "12000"
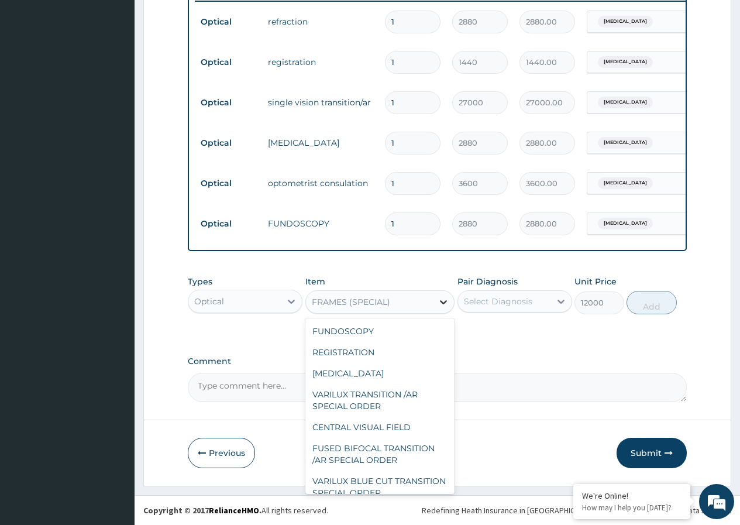
click at [449, 296] on icon at bounding box center [444, 302] width 12 height 12
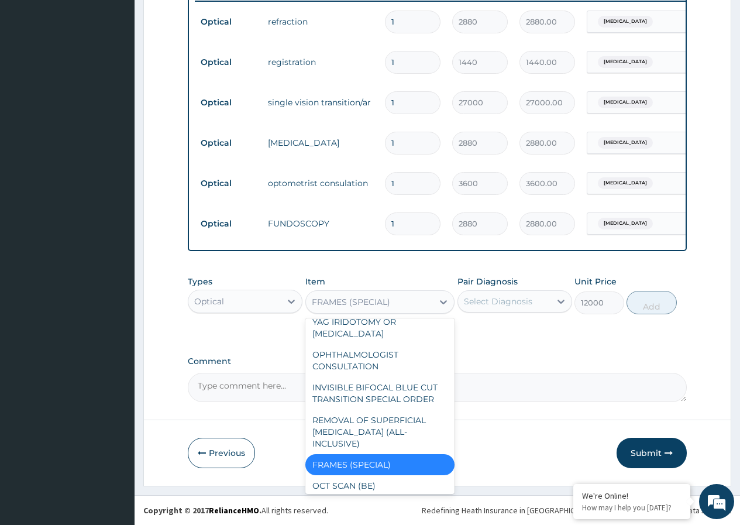
click at [410, 305] on div "FRAMES (SPECIAL)" at bounding box center [370, 301] width 128 height 19
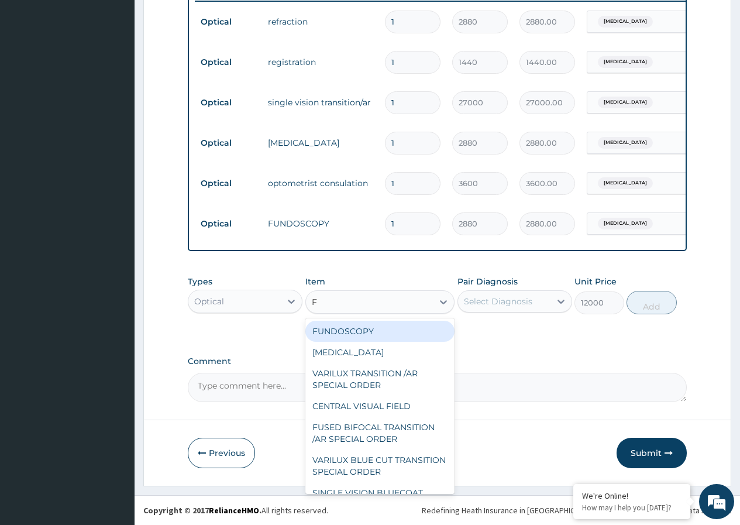
type input "FR"
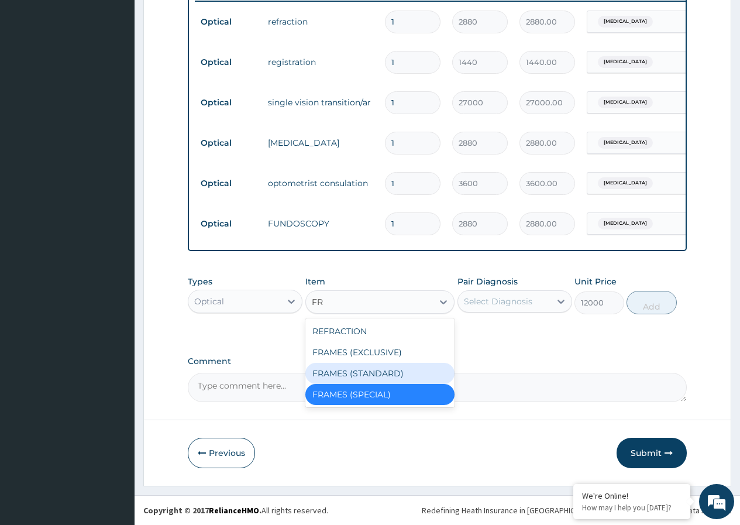
click at [377, 369] on div "FRAMES (STANDARD)" at bounding box center [380, 373] width 150 height 21
type input "7500"
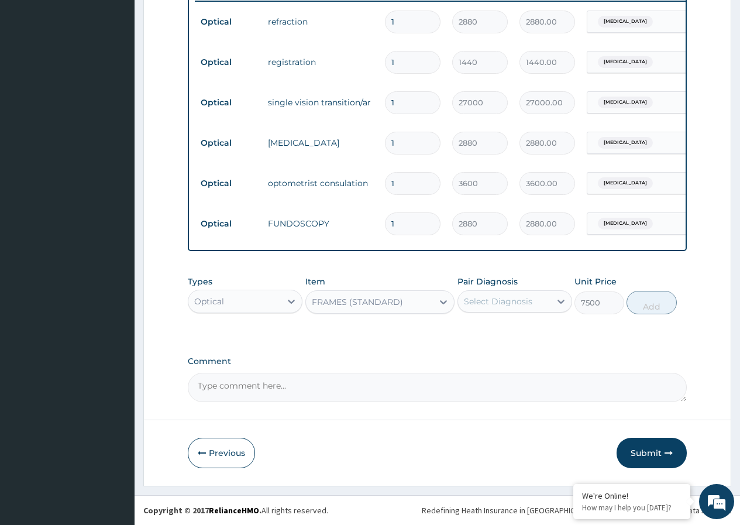
click at [504, 301] on div "Select Diagnosis" at bounding box center [498, 301] width 68 height 12
click at [470, 335] on div "Myopia" at bounding box center [514, 331] width 115 height 24
checkbox input "true"
click at [404, 221] on input "1" at bounding box center [413, 223] width 56 height 23
click at [398, 97] on input "1" at bounding box center [413, 102] width 56 height 23
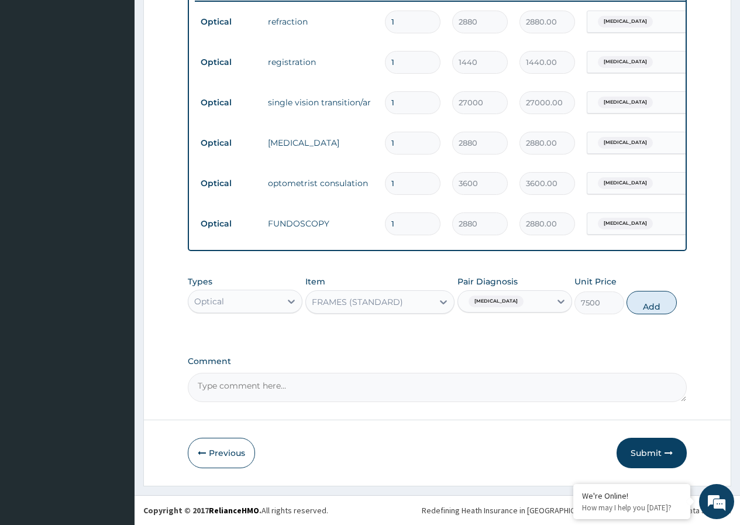
type input "0.00"
type input "2"
type input "54000.00"
type input "0.00"
type input "3"
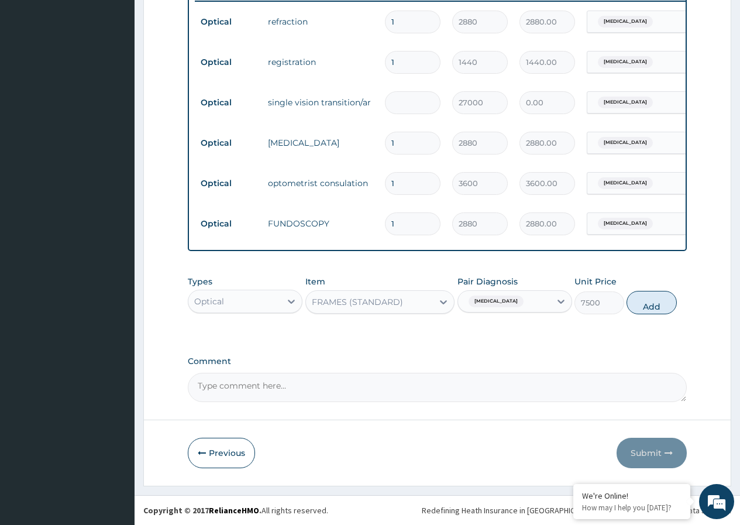
type input "81000.00"
type input "3"
click at [431, 413] on form "Step 2 of 2 PA Code / Prescription Code PA/B07103 Encounter Date 10-09-2025 Imp…" at bounding box center [437, 41] width 588 height 889
click at [407, 96] on input "3" at bounding box center [413, 102] width 56 height 23
type input "0.00"
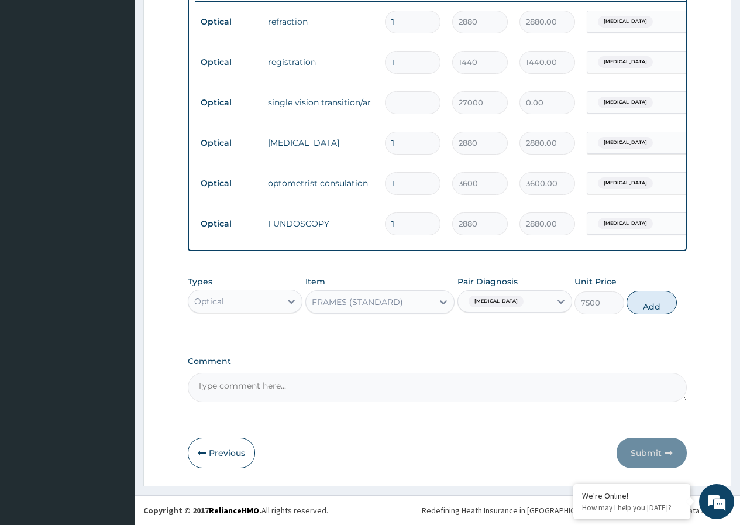
type input "2"
type input "54000.00"
type input "2"
click at [380, 380] on textarea "Comment" at bounding box center [437, 387] width 499 height 29
click at [651, 302] on button "Add" at bounding box center [652, 302] width 50 height 23
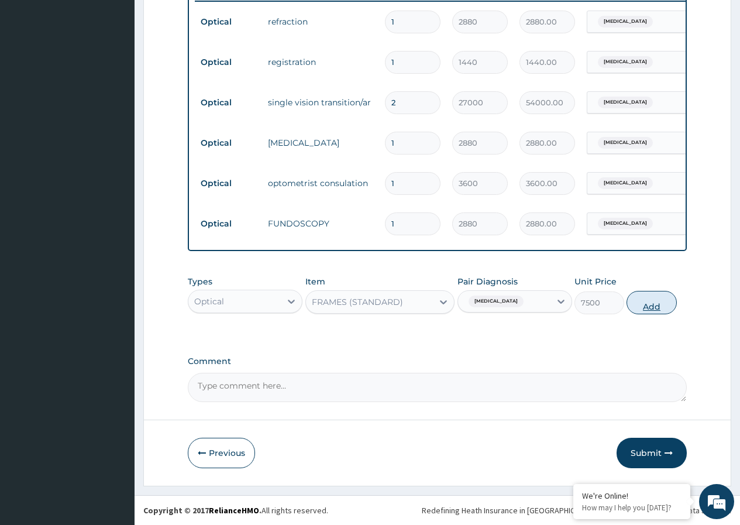
type input "0"
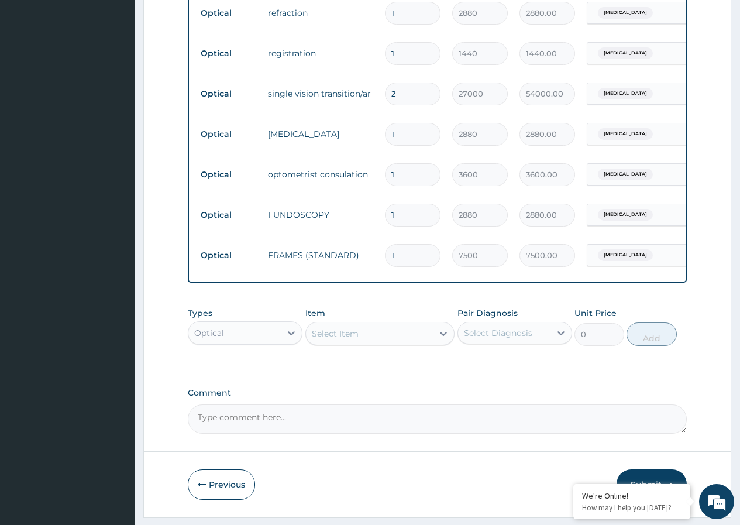
drag, startPoint x: 313, startPoint y: 446, endPoint x: 313, endPoint y: 440, distance: 6.4
click at [312, 441] on form "Step 2 of 2 PA Code / Prescription Code PA/B07103 Encounter Date 10-09-2025 Imp…" at bounding box center [437, 52] width 588 height 929
click at [304, 433] on textarea "Comment" at bounding box center [437, 418] width 499 height 29
type textarea "KINDLY NOTE THAT 60000 WAS APPROVED FOR LENS AND FRAME"
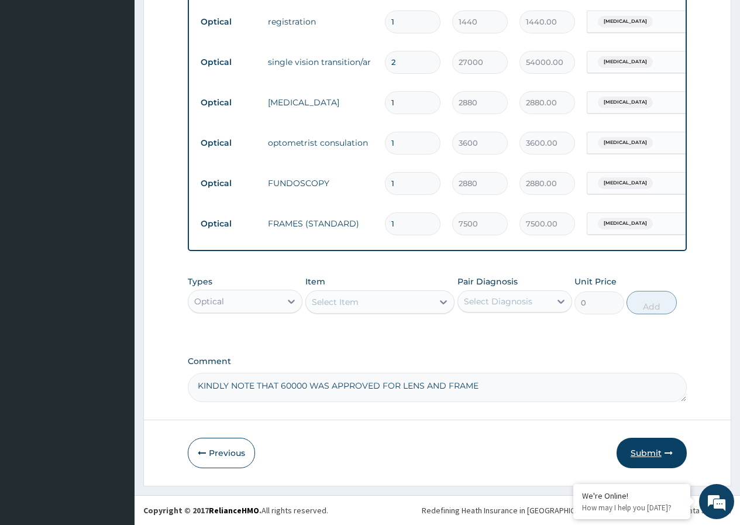
click at [649, 460] on button "Submit" at bounding box center [652, 453] width 70 height 30
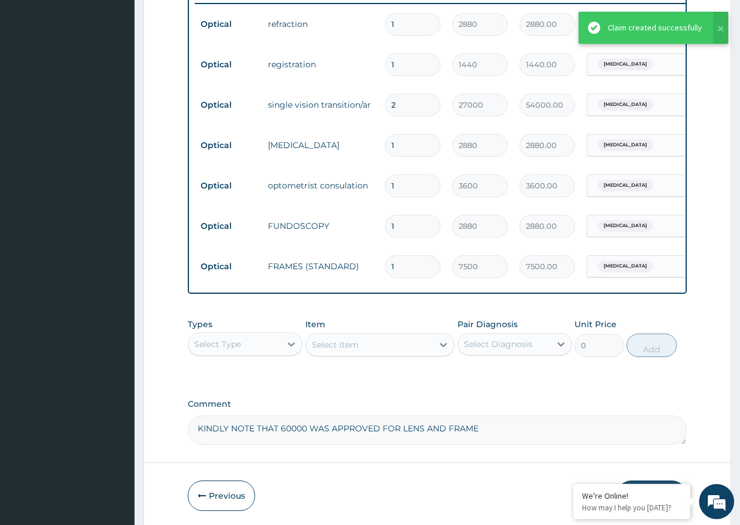
scroll to position [397, 0]
